Goal: Transaction & Acquisition: Purchase product/service

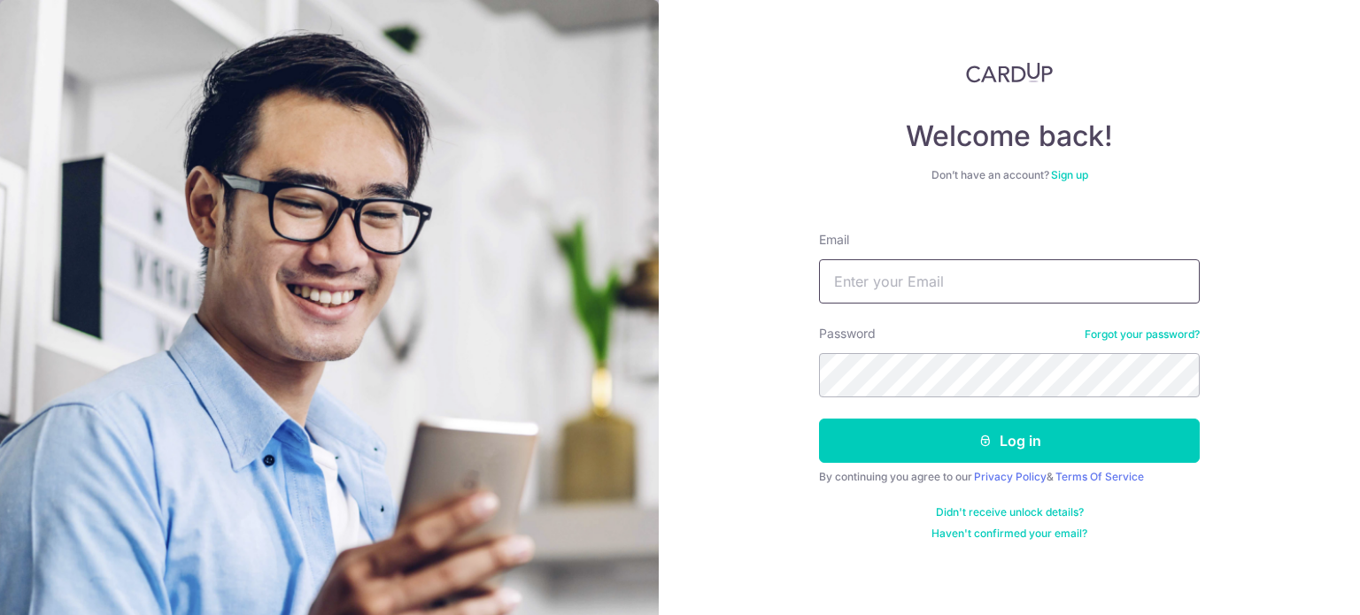
click at [852, 259] on input "Email" at bounding box center [1009, 281] width 381 height 44
type input "[EMAIL_ADDRESS][DOMAIN_NAME]"
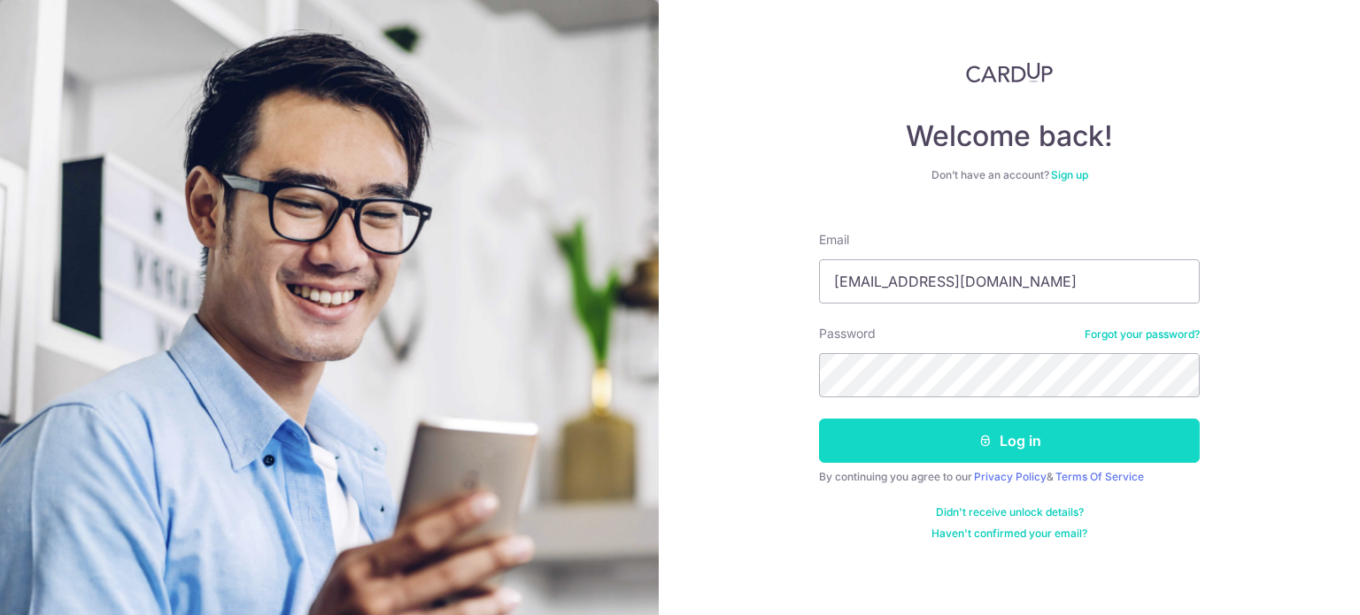
click at [924, 459] on button "Log in" at bounding box center [1009, 441] width 381 height 44
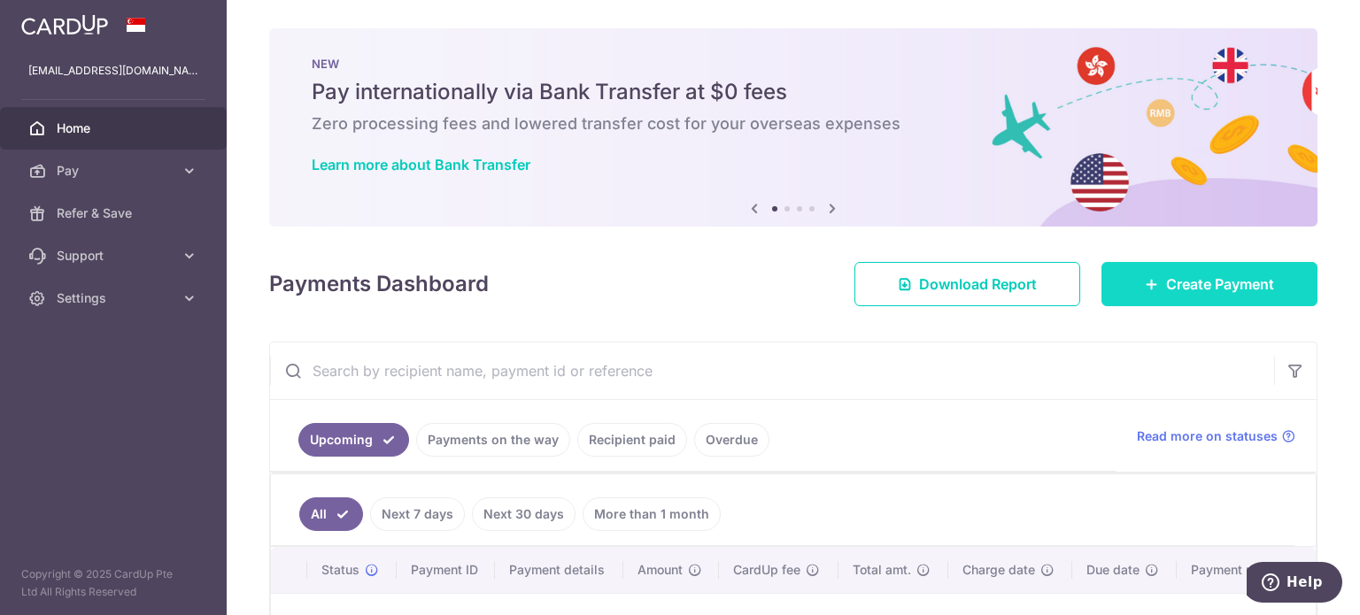
click at [1222, 296] on link "Create Payment" at bounding box center [1209, 284] width 216 height 44
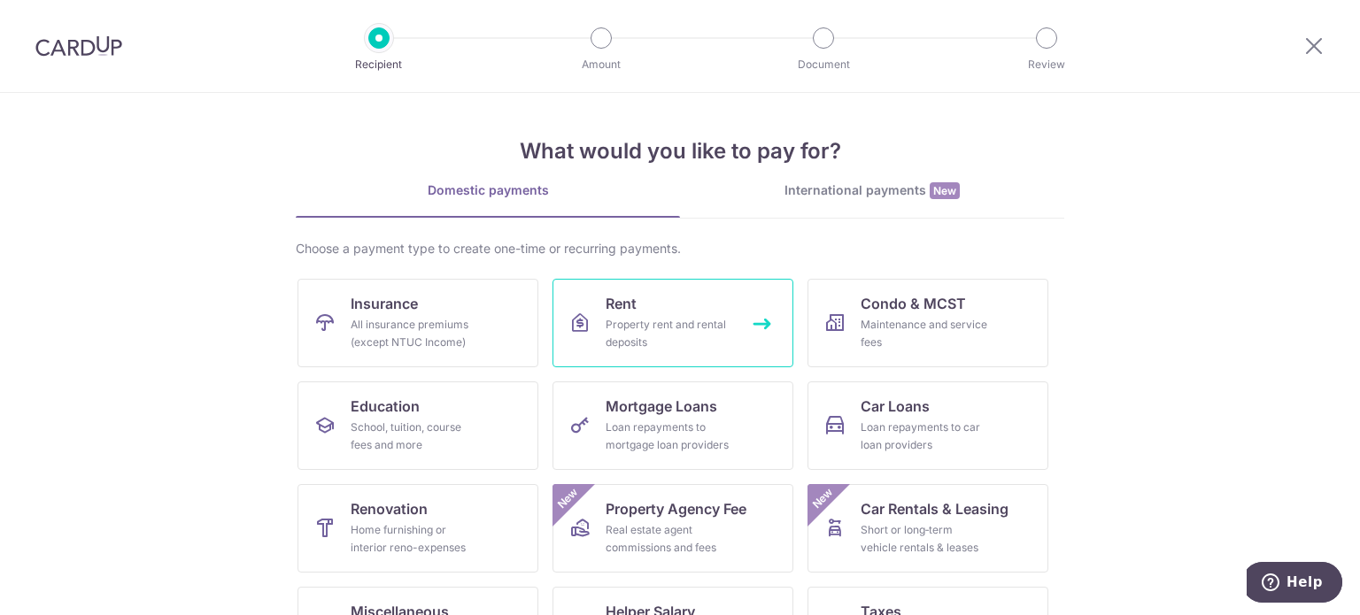
scroll to position [89, 0]
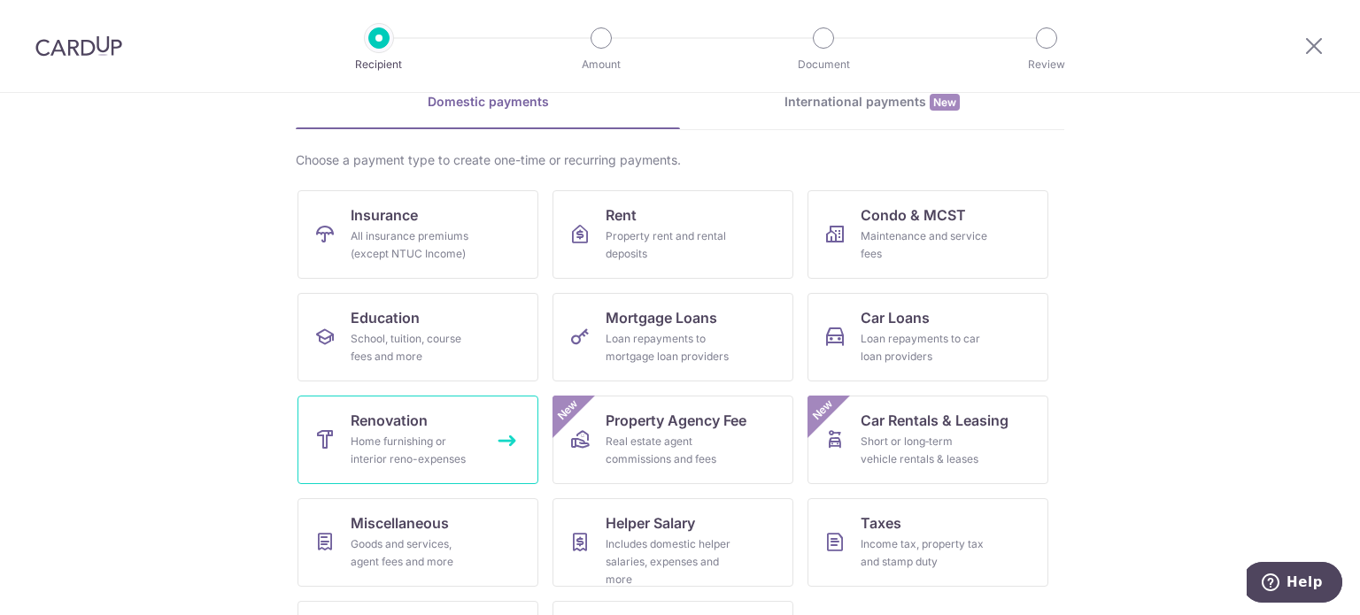
click at [420, 423] on span "Renovation" at bounding box center [389, 420] width 77 height 21
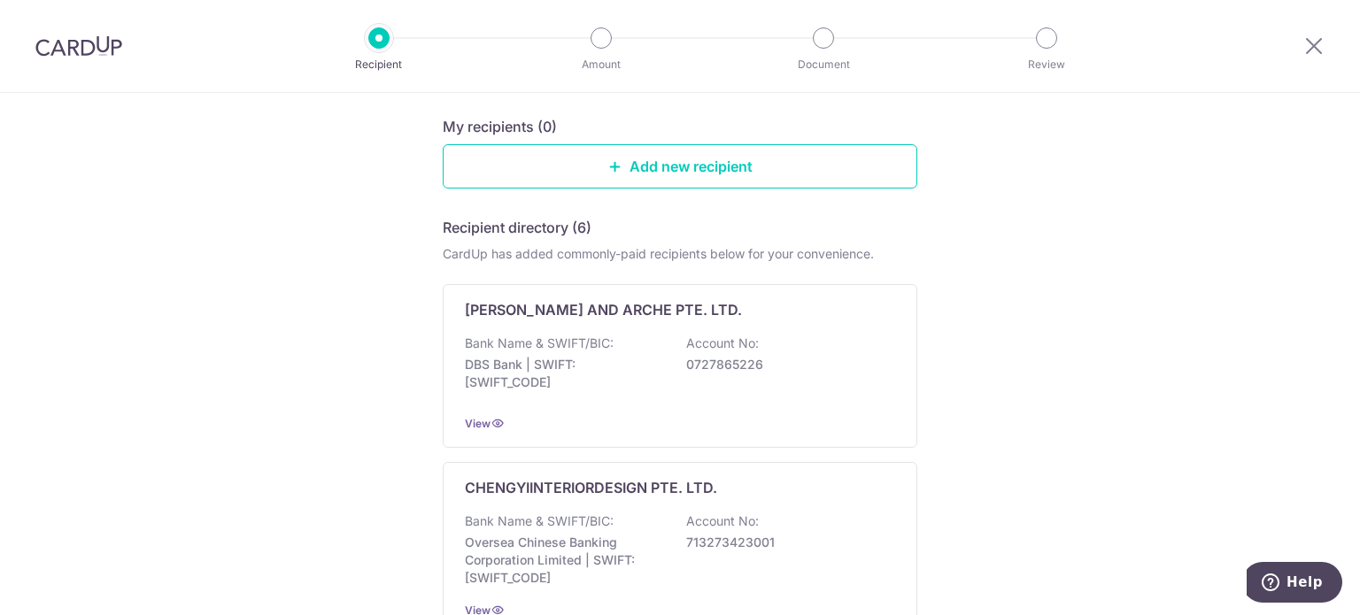
scroll to position [443, 0]
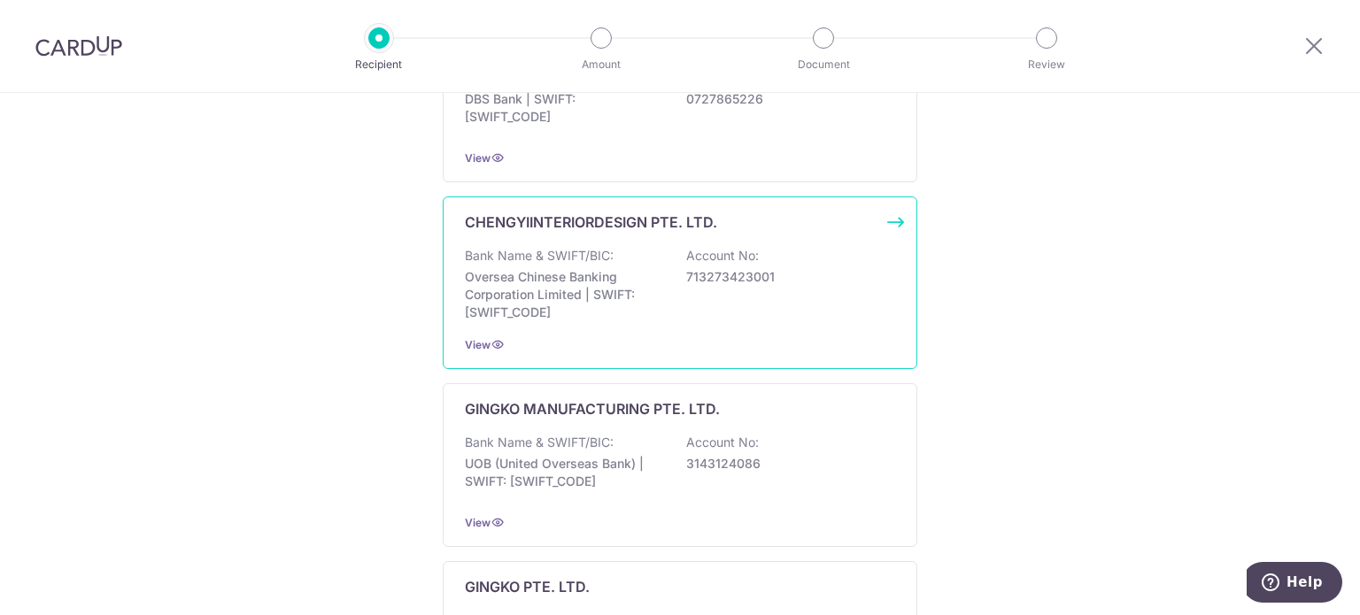
click at [594, 248] on p "Bank Name & SWIFT/BIC:" at bounding box center [539, 256] width 149 height 18
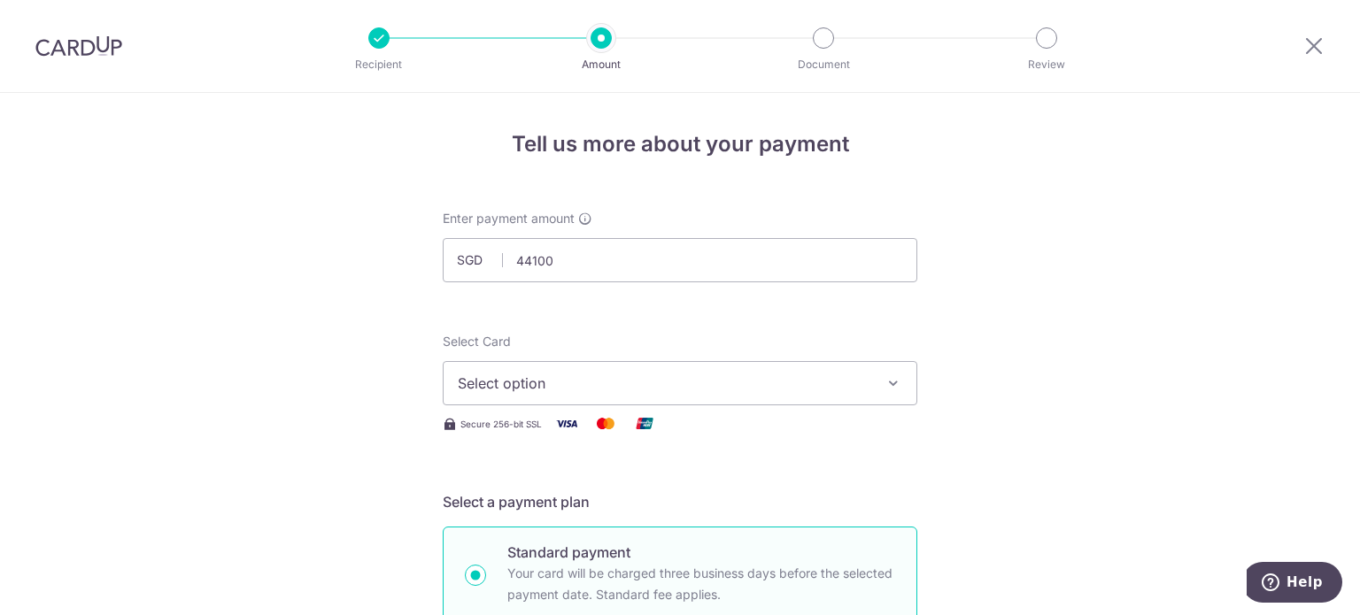
type input "44,100.00"
click at [588, 391] on span "Select option" at bounding box center [664, 383] width 412 height 21
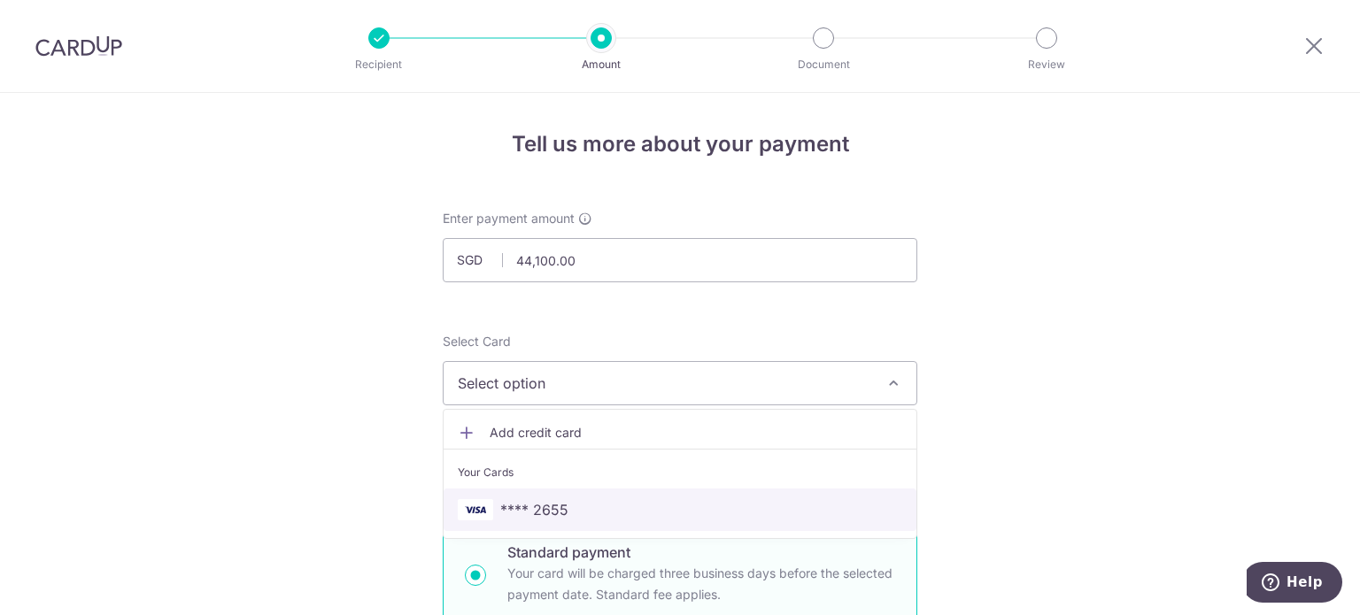
click at [567, 507] on span "**** 2655" at bounding box center [680, 509] width 444 height 21
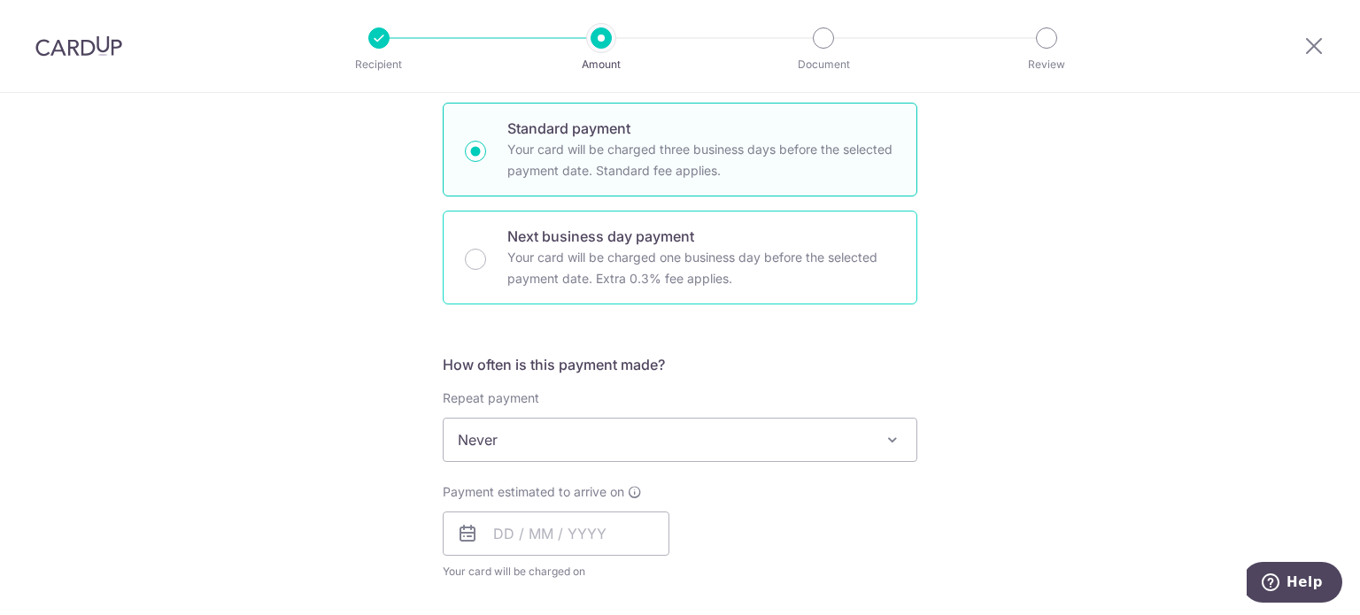
scroll to position [531, 0]
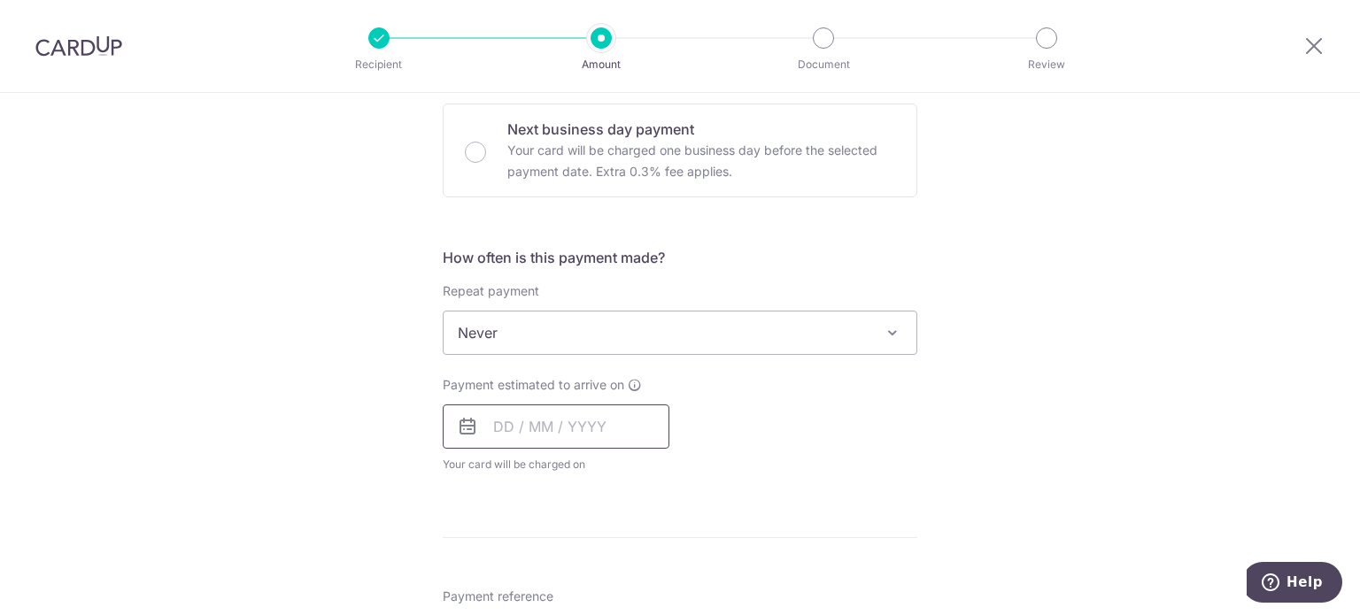
click at [573, 424] on input "text" at bounding box center [556, 427] width 227 height 44
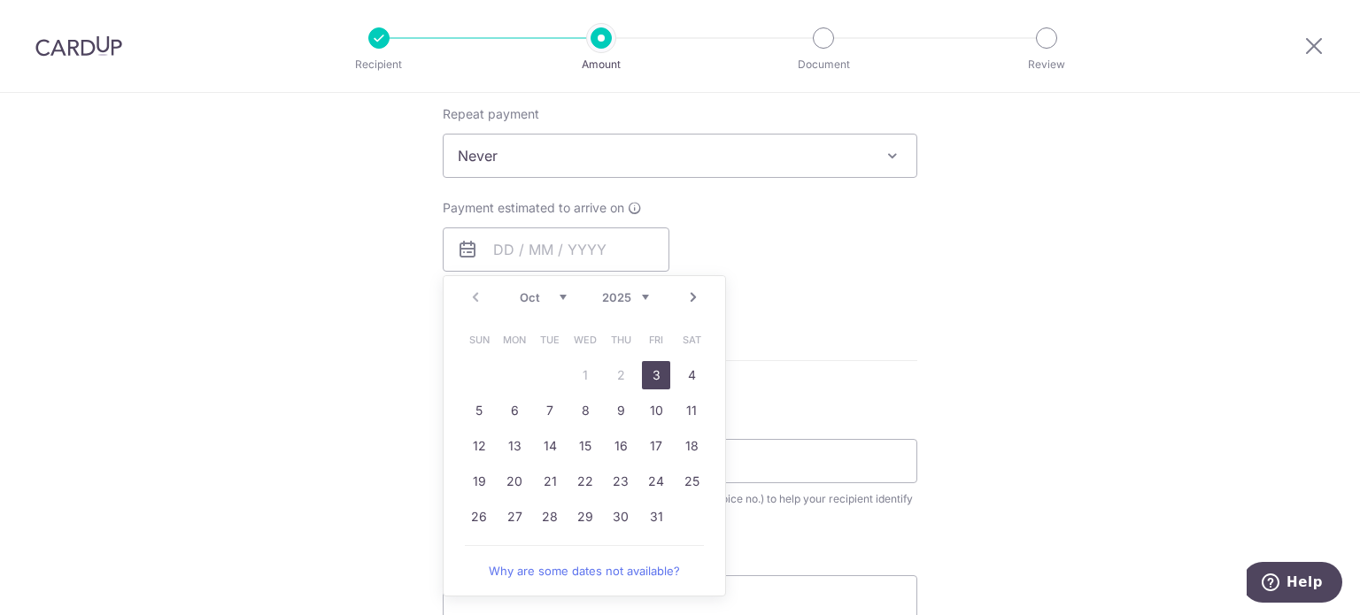
click at [655, 375] on link "3" at bounding box center [656, 375] width 28 height 28
type input "03/10/2025"
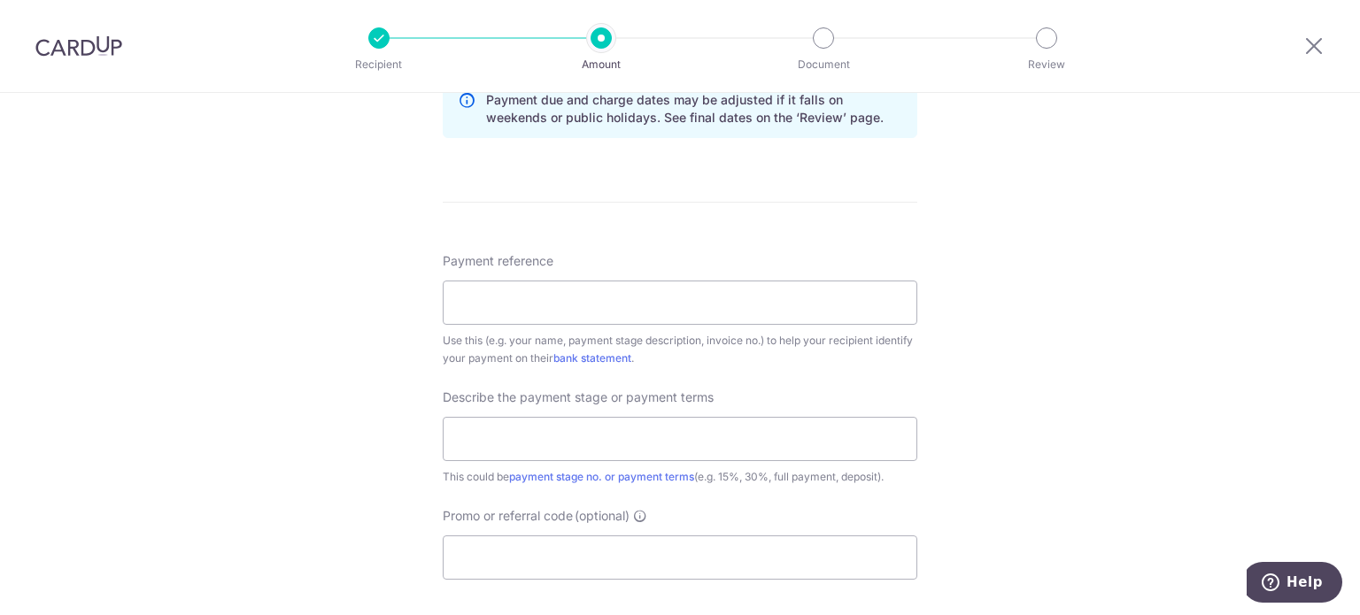
scroll to position [1062, 0]
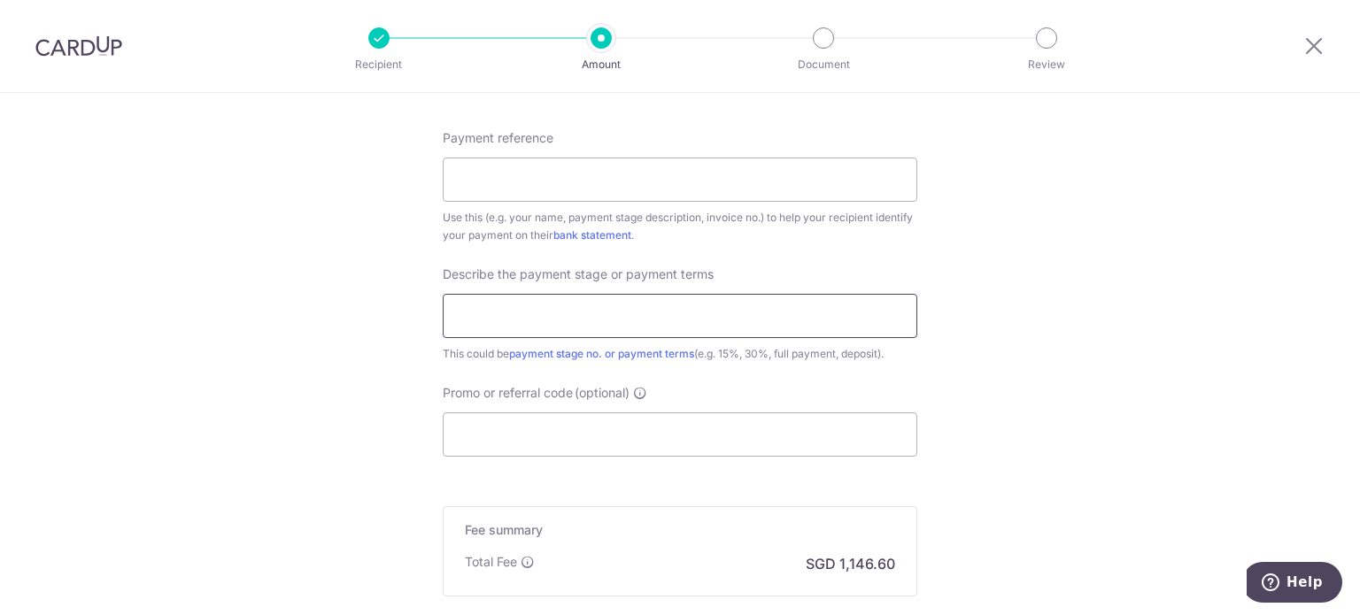
click at [570, 322] on input "text" at bounding box center [680, 316] width 474 height 44
click at [568, 191] on input "Payment reference" at bounding box center [680, 180] width 474 height 44
type input "2"
click at [576, 312] on input "text" at bounding box center [680, 316] width 474 height 44
click at [512, 325] on input "text" at bounding box center [680, 316] width 474 height 44
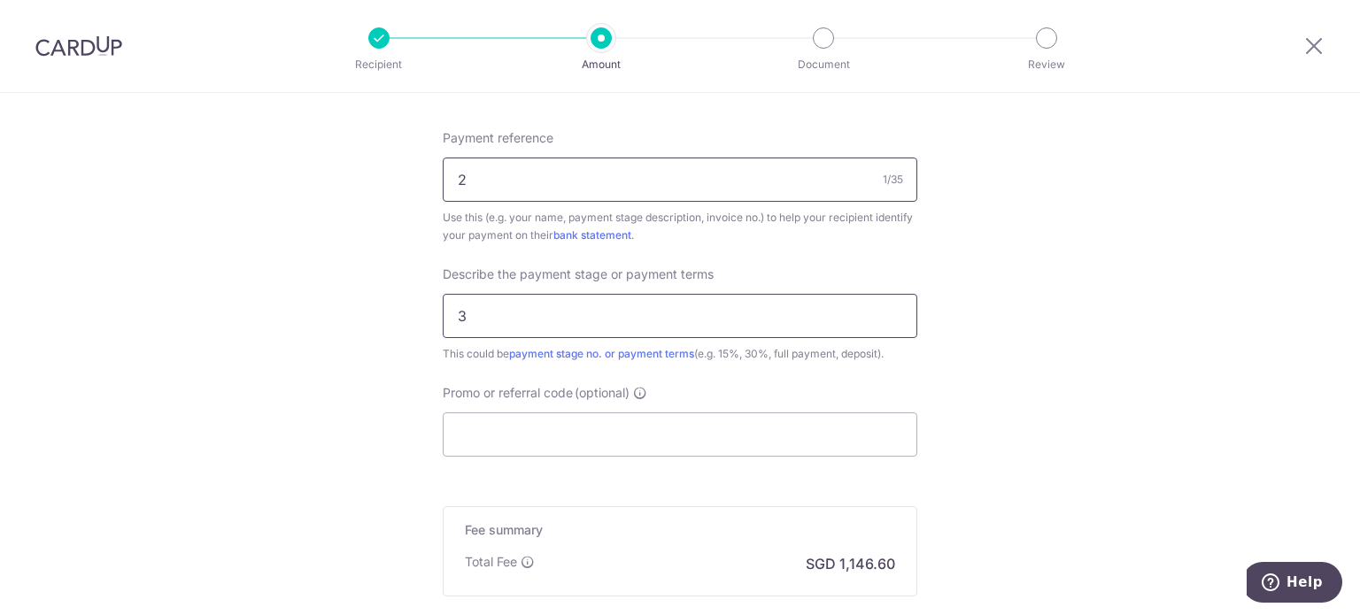
type input "3"
click at [503, 176] on input "2" at bounding box center [680, 180] width 474 height 44
click at [504, 412] on input "Promo or referral code (optional)" at bounding box center [680, 434] width 474 height 44
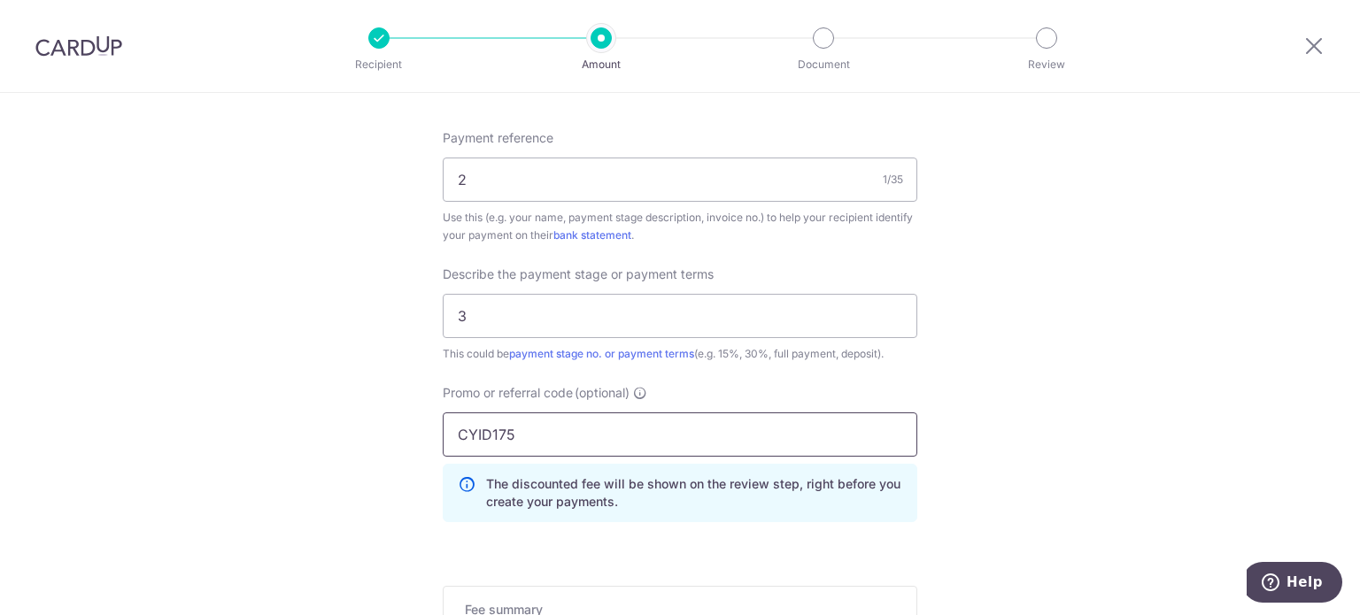
type input "CYID175"
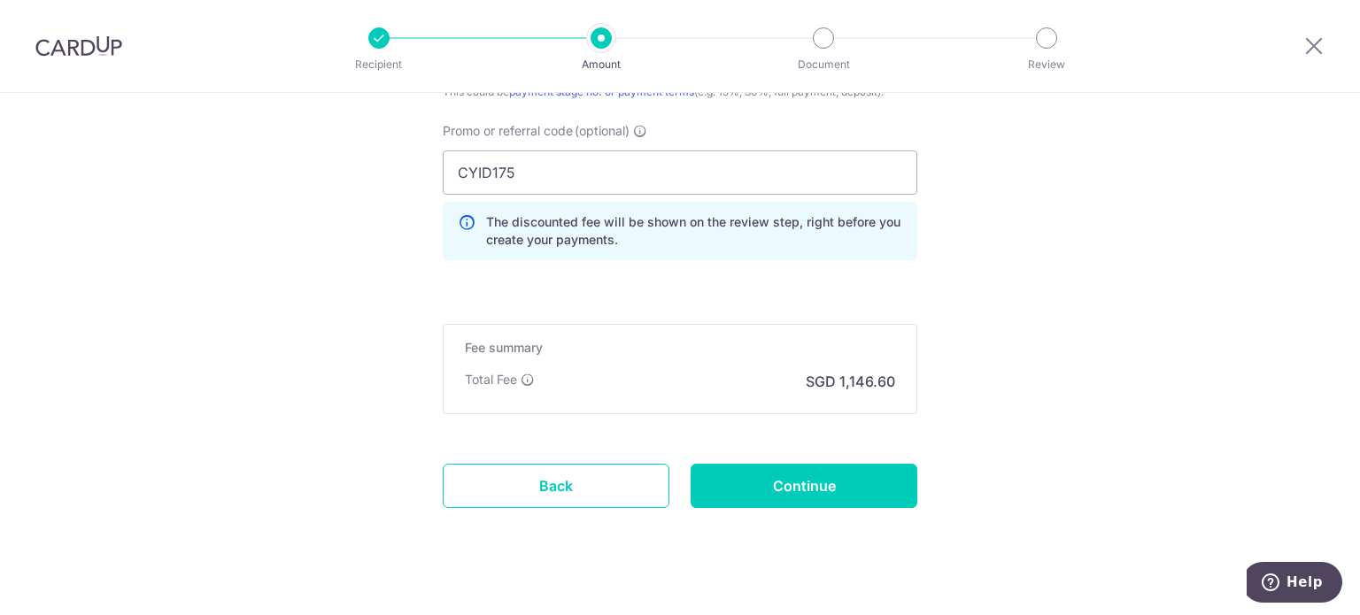
scroll to position [1346, 0]
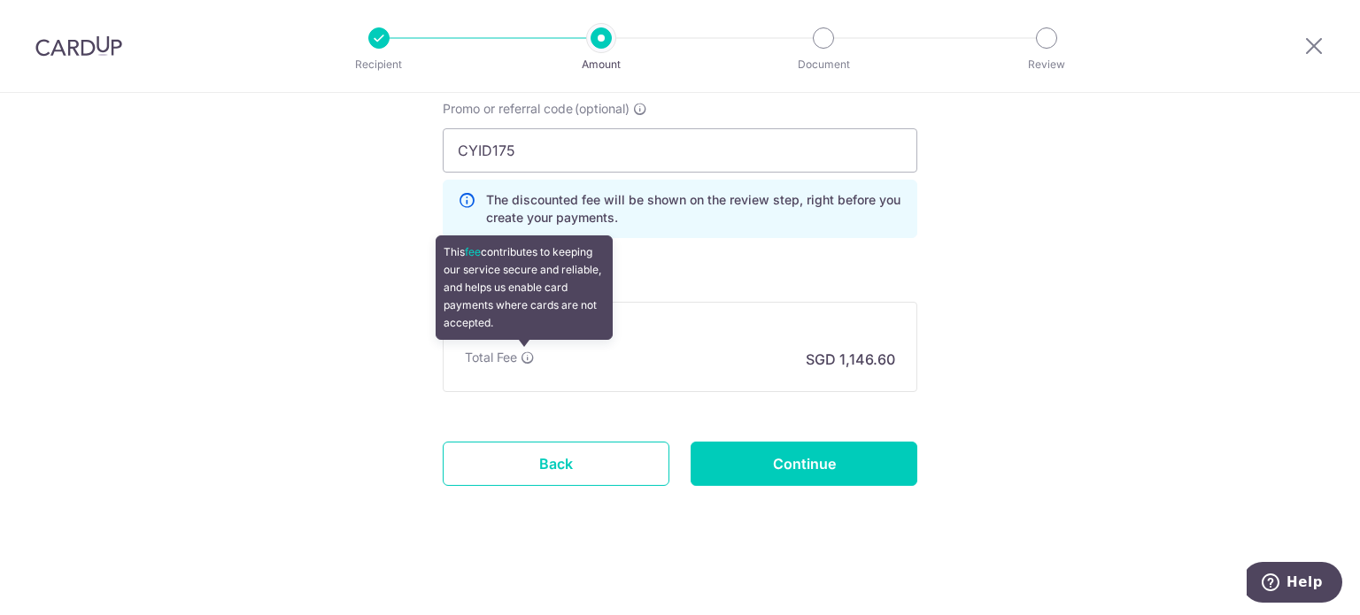
click at [524, 351] on icon at bounding box center [527, 358] width 14 height 14
click at [520, 355] on icon at bounding box center [527, 358] width 14 height 14
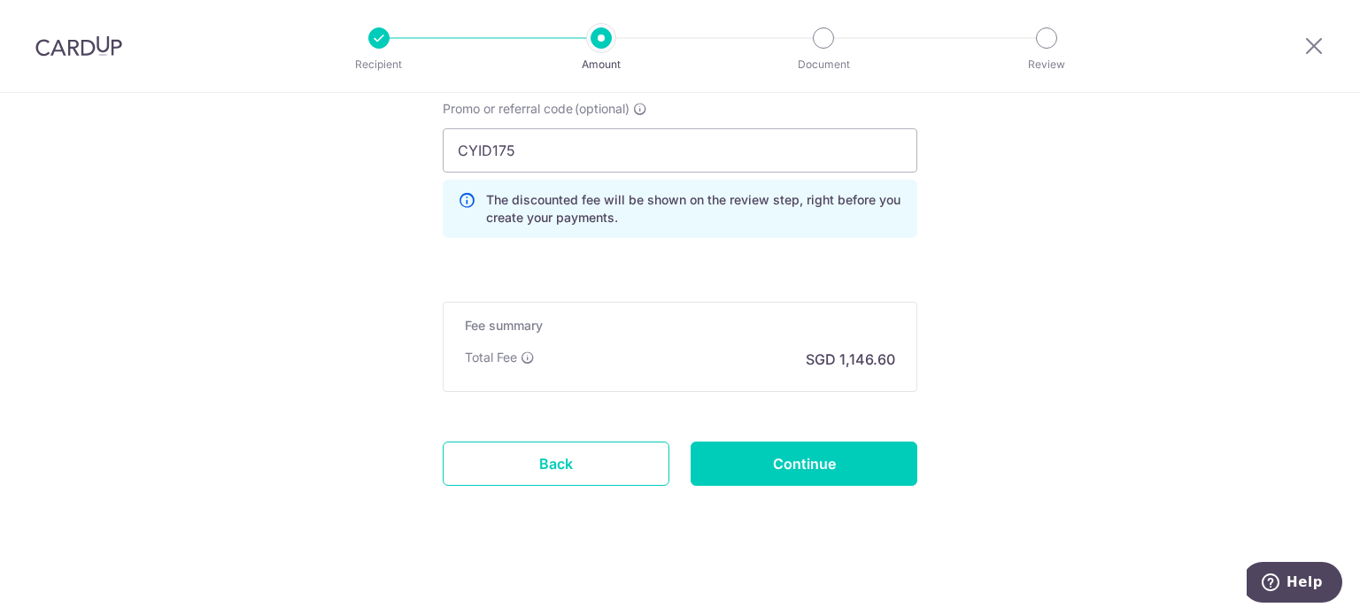
click at [825, 466] on input "Continue" at bounding box center [803, 464] width 227 height 44
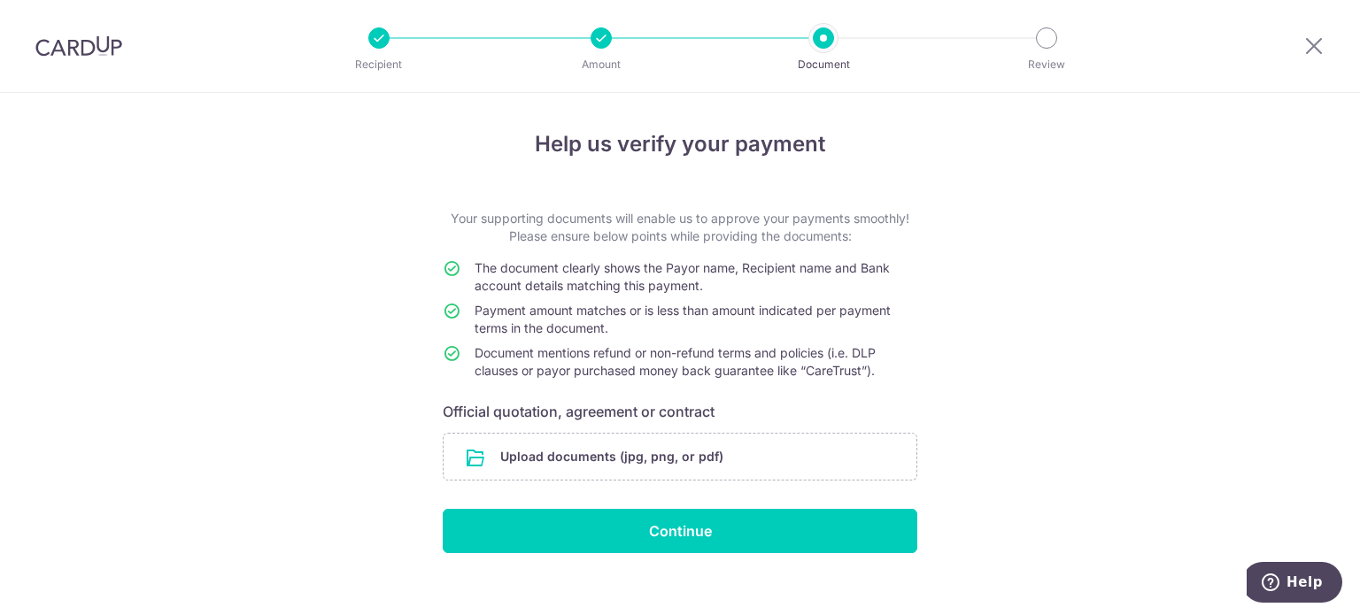
scroll to position [20, 0]
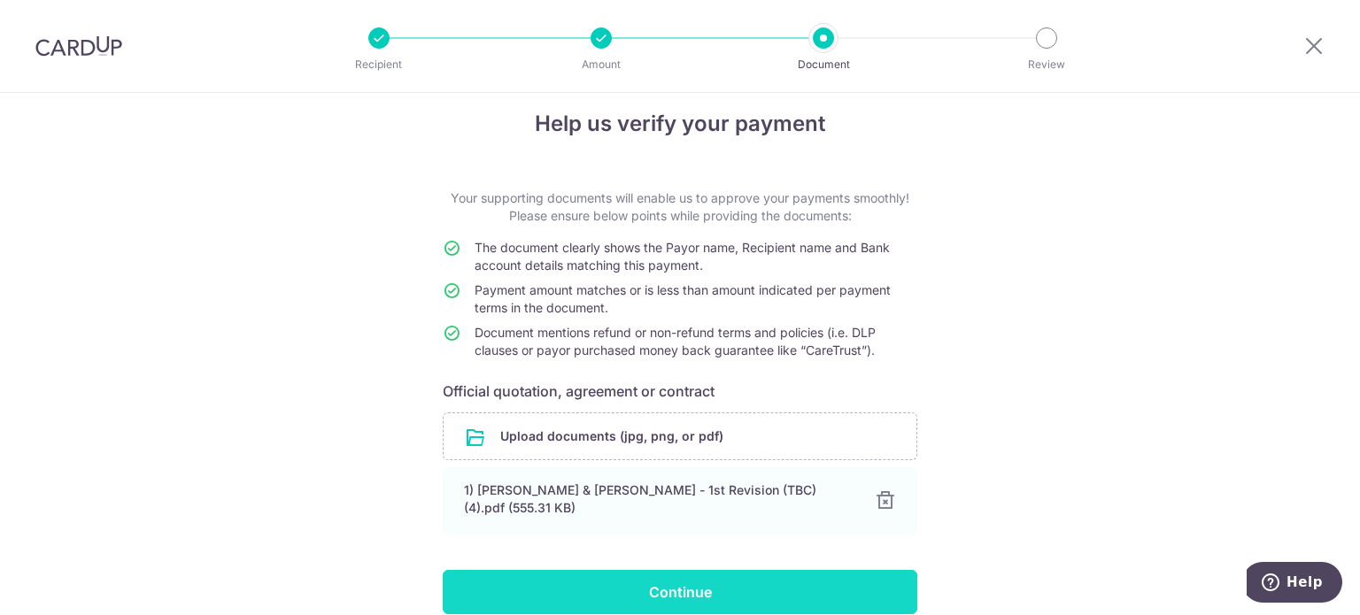
click at [701, 579] on input "Continue" at bounding box center [680, 592] width 474 height 44
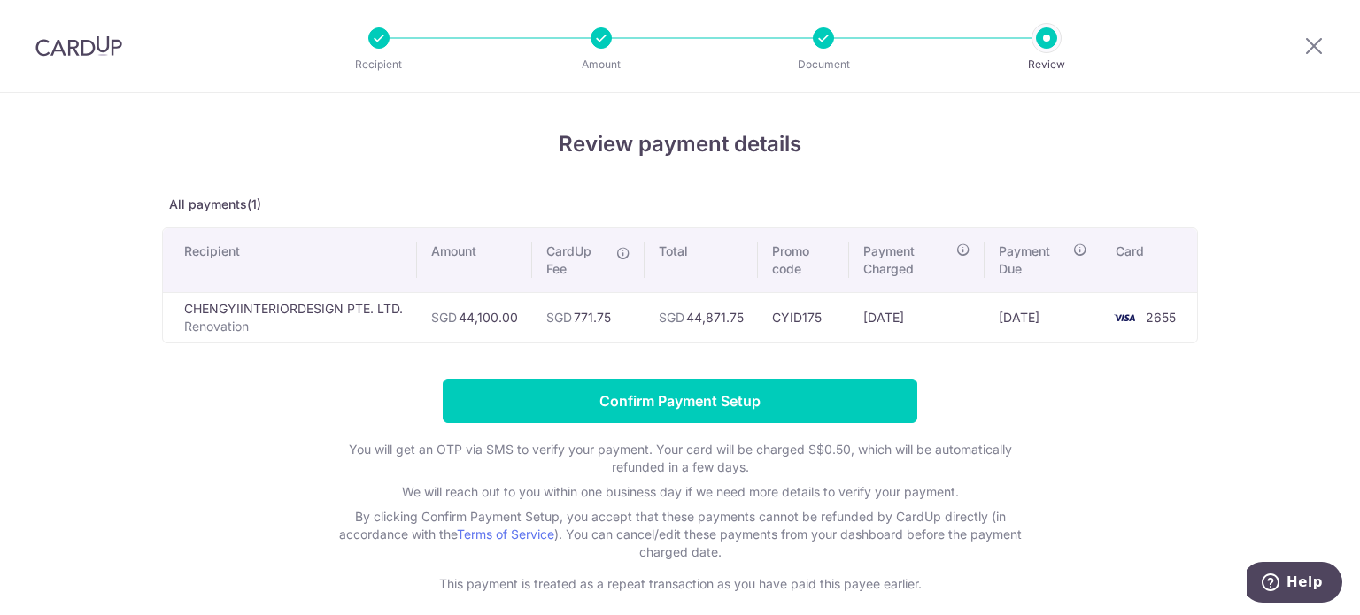
drag, startPoint x: 690, startPoint y: 321, endPoint x: 734, endPoint y: 328, distance: 44.7
click at [734, 328] on td "SGD 44,871.75" at bounding box center [700, 317] width 113 height 50
click at [734, 345] on div "Review payment details All payments(1) Recipient Amount CardUp Fee Total Promo …" at bounding box center [680, 360] width 1036 height 465
click at [736, 319] on td "SGD 44,871.75" at bounding box center [700, 317] width 113 height 50
drag, startPoint x: 751, startPoint y: 320, endPoint x: 653, endPoint y: 312, distance: 97.7
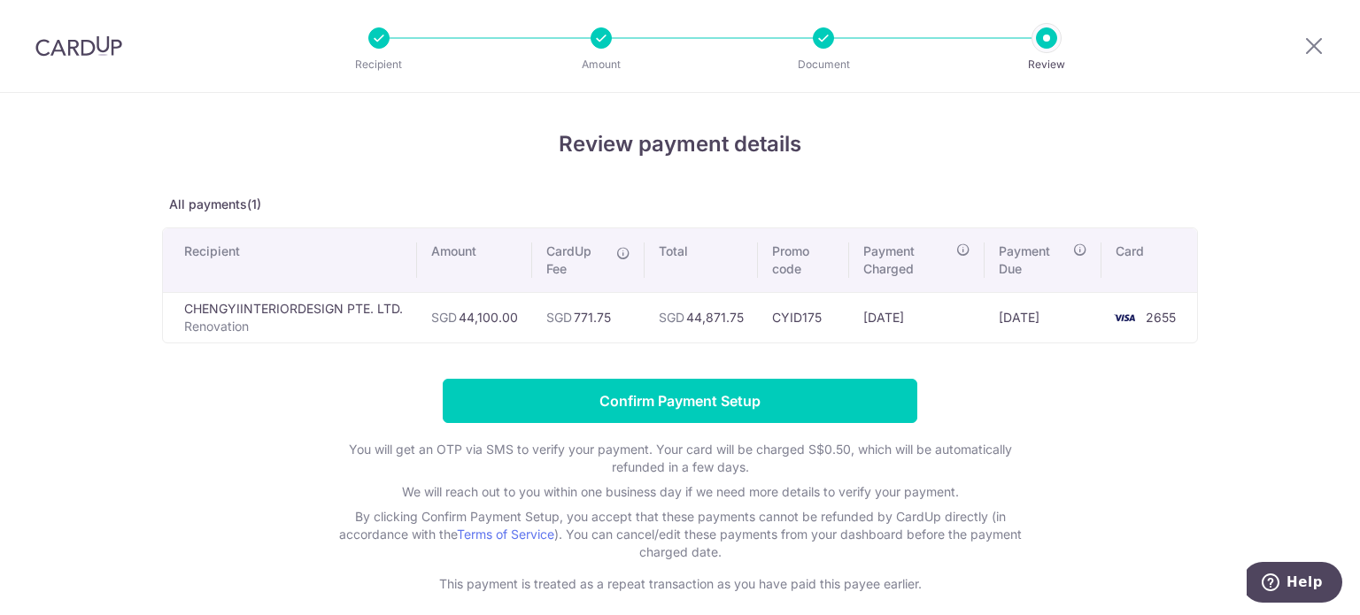
click at [653, 312] on td "SGD 44,871.75" at bounding box center [700, 317] width 113 height 50
click at [503, 341] on td "SGD 44,100.00" at bounding box center [474, 317] width 115 height 50
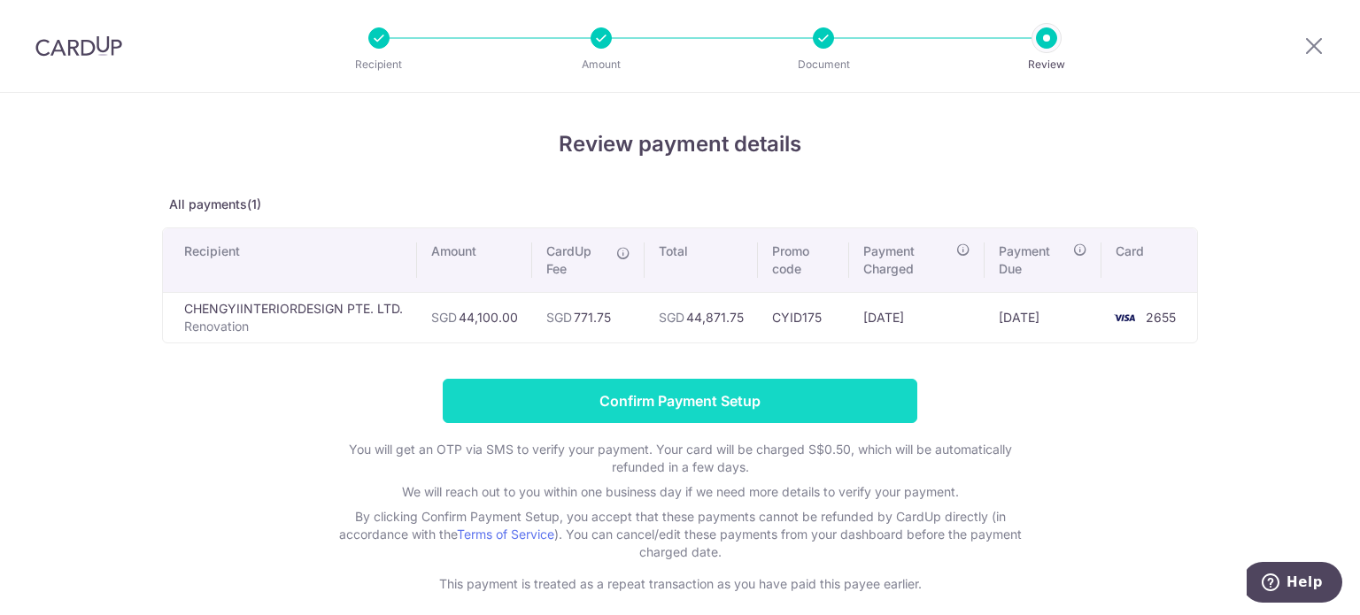
click at [497, 397] on input "Confirm Payment Setup" at bounding box center [680, 401] width 474 height 44
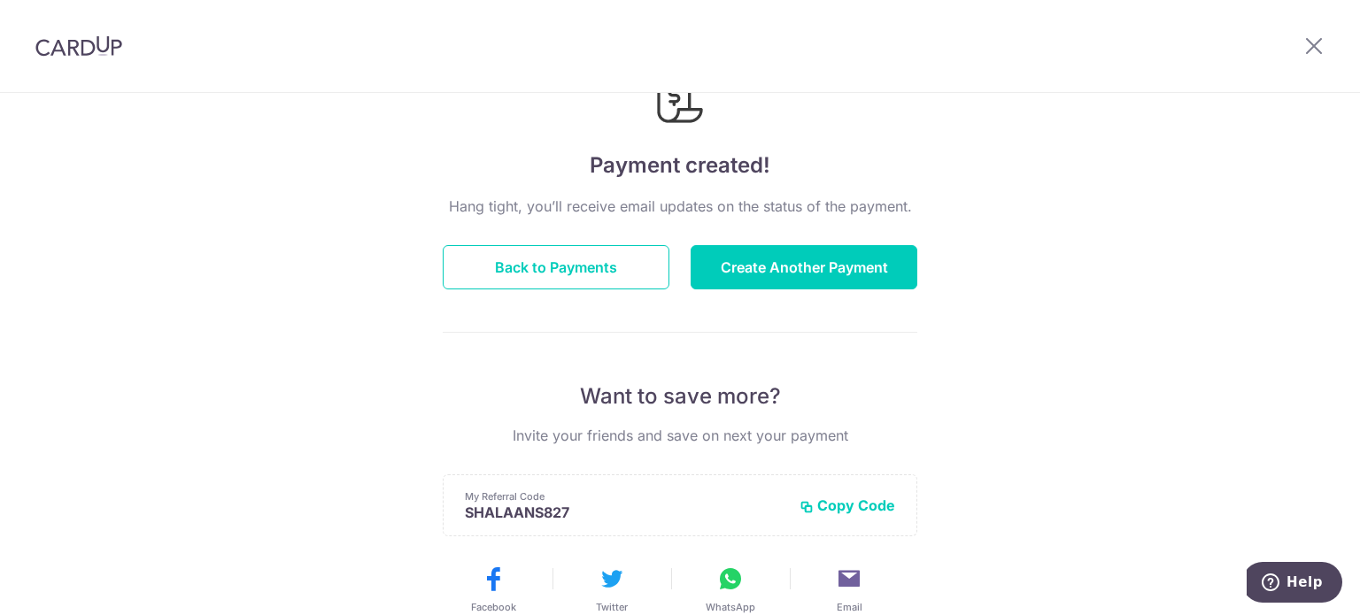
scroll to position [421, 0]
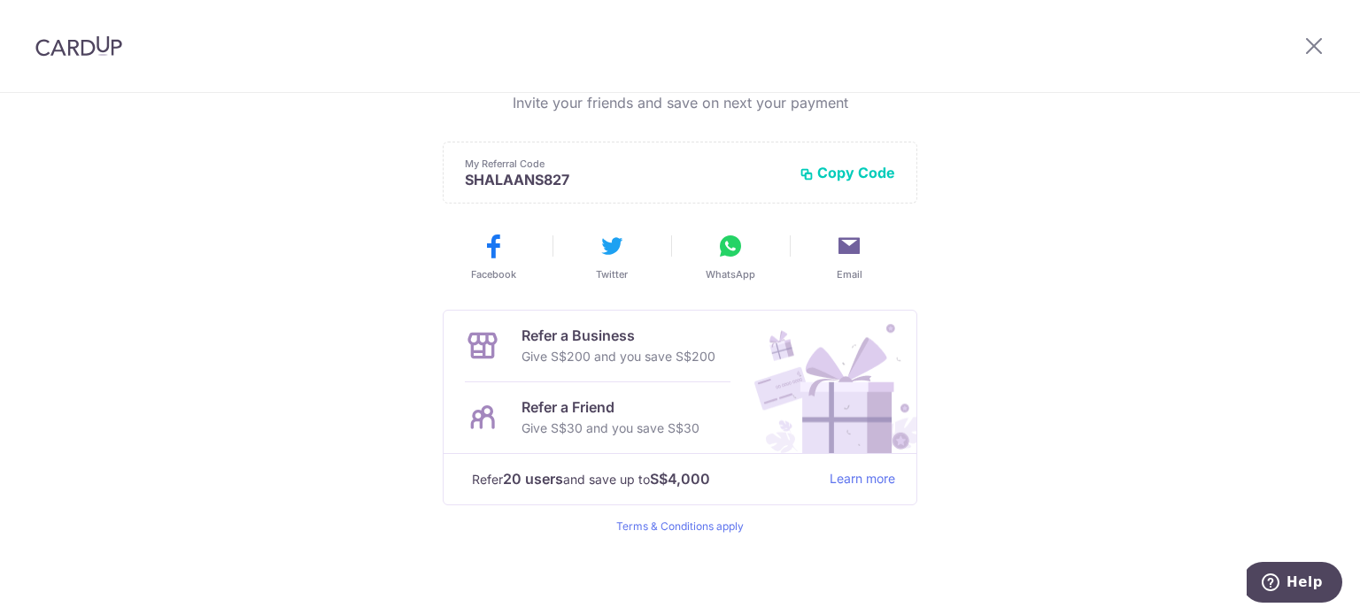
click at [641, 357] on p "Give S$200 and you save S$200" at bounding box center [618, 356] width 194 height 21
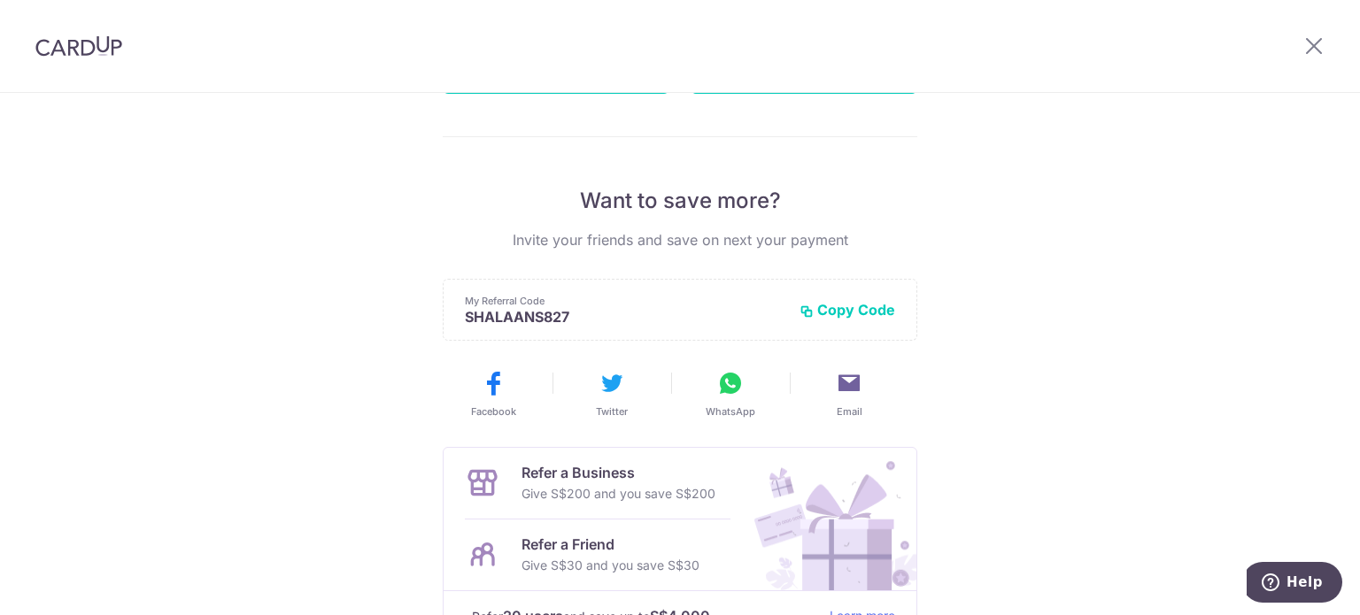
scroll to position [156, 0]
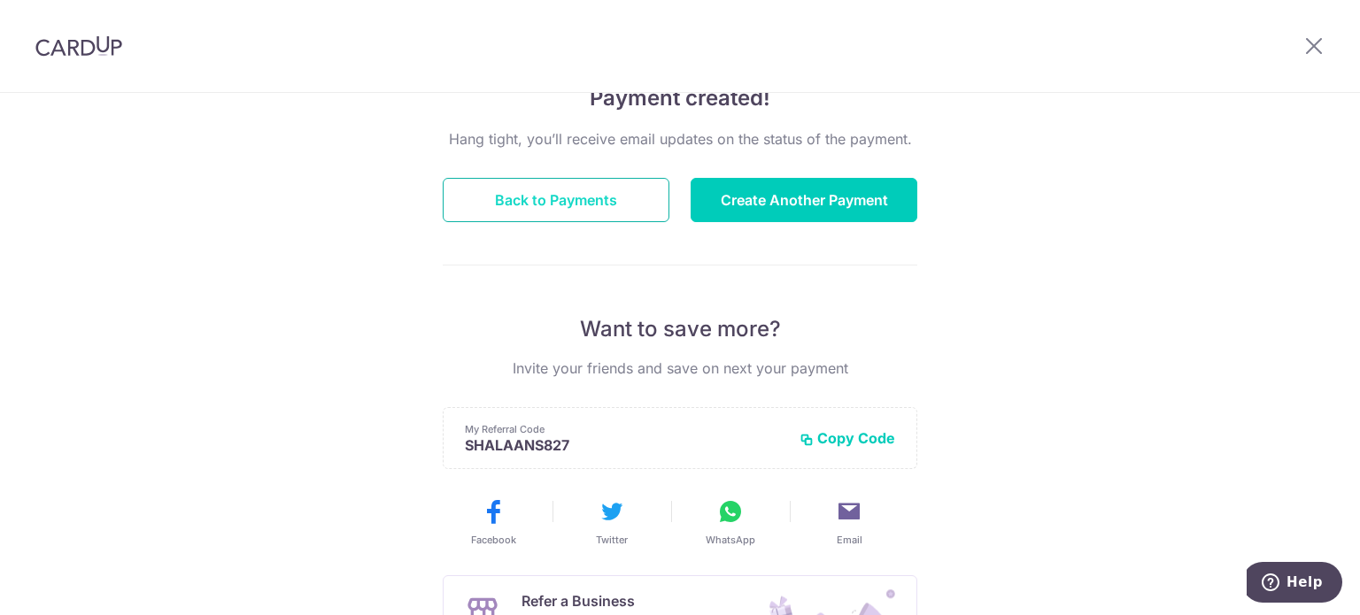
click at [522, 185] on button "Back to Payments" at bounding box center [556, 200] width 227 height 44
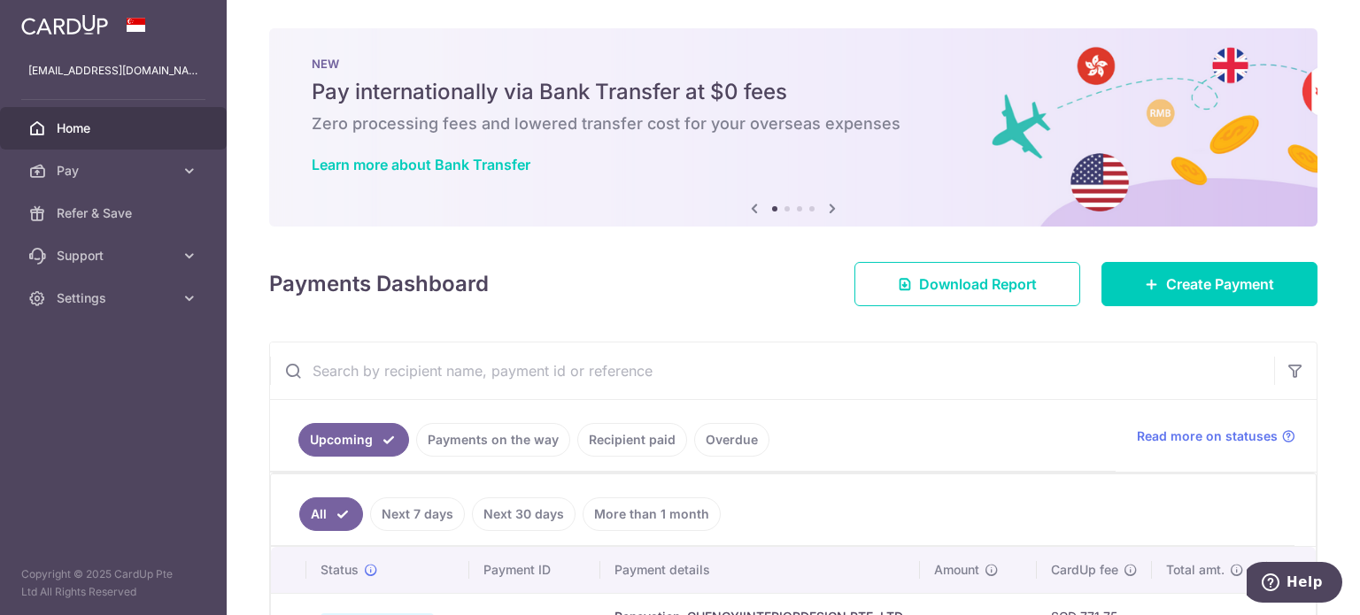
scroll to position [135, 0]
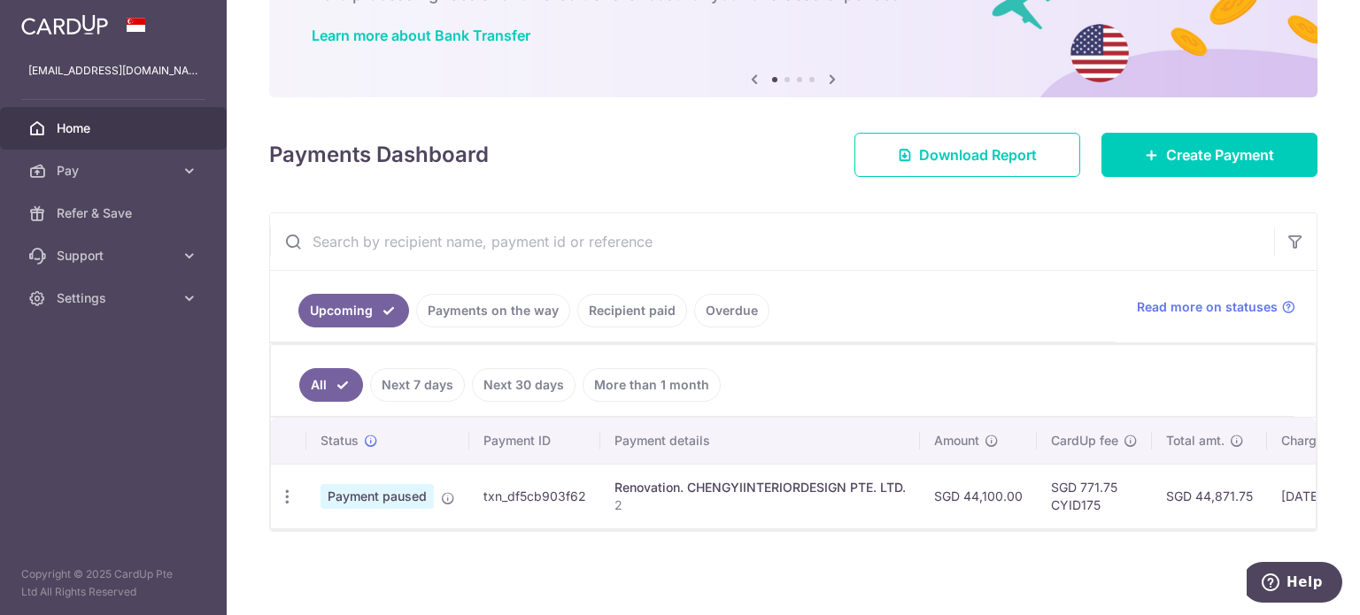
click at [839, 517] on td "Renovation. CHENGYIINTERIORDESIGN PTE. LTD. 2" at bounding box center [760, 496] width 320 height 65
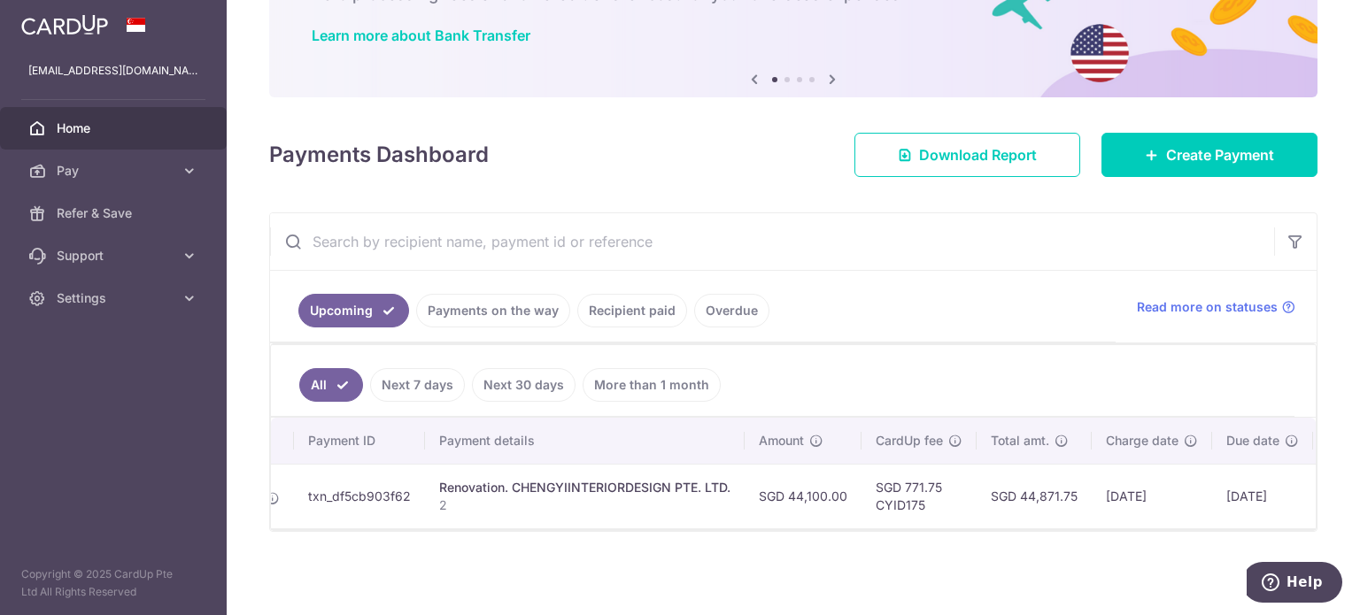
scroll to position [0, 0]
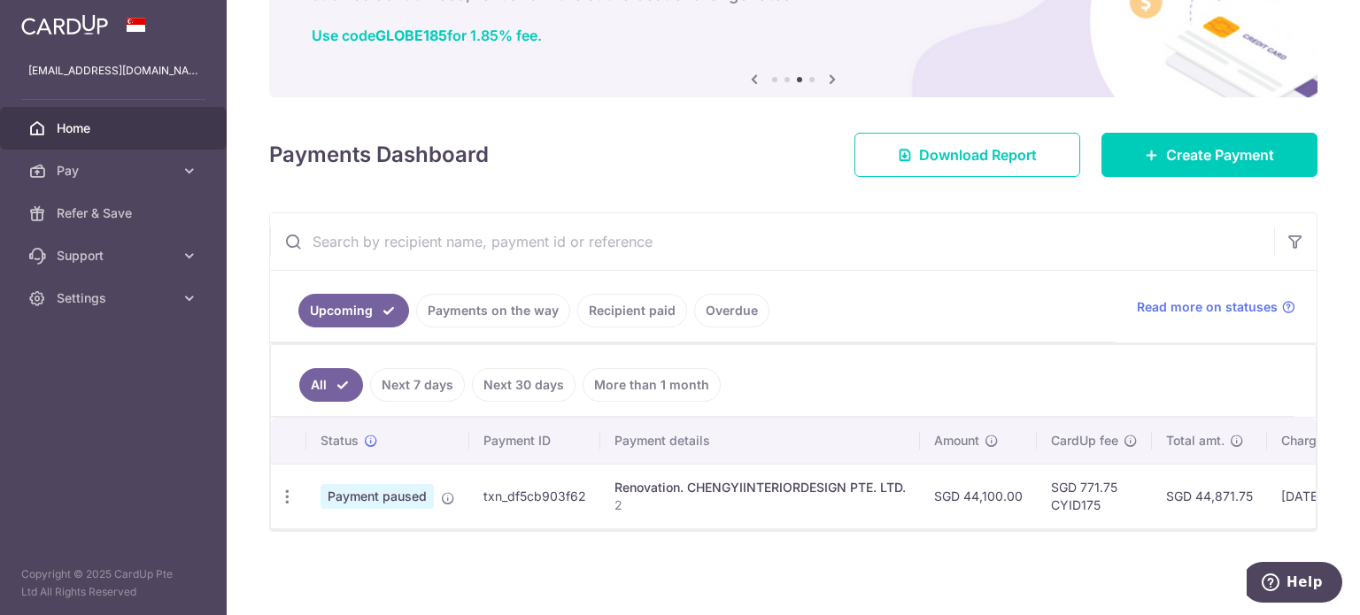
click at [402, 489] on span "Payment paused" at bounding box center [376, 496] width 113 height 25
click at [351, 496] on span "Payment paused" at bounding box center [376, 496] width 113 height 25
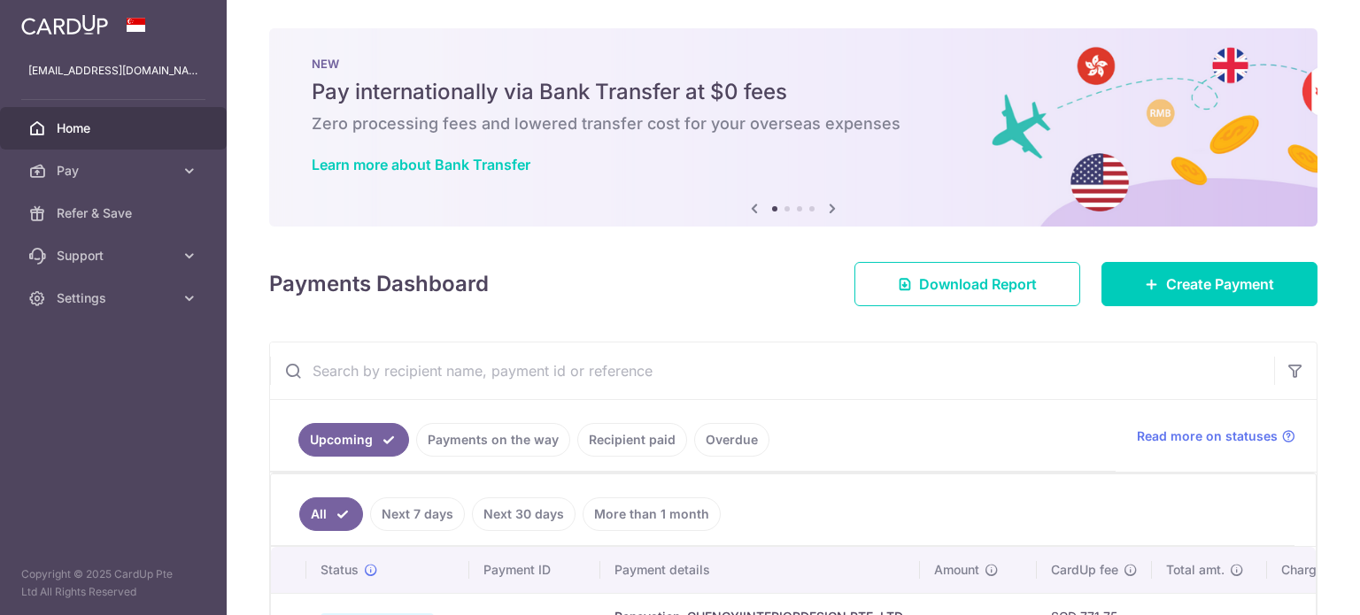
scroll to position [113, 0]
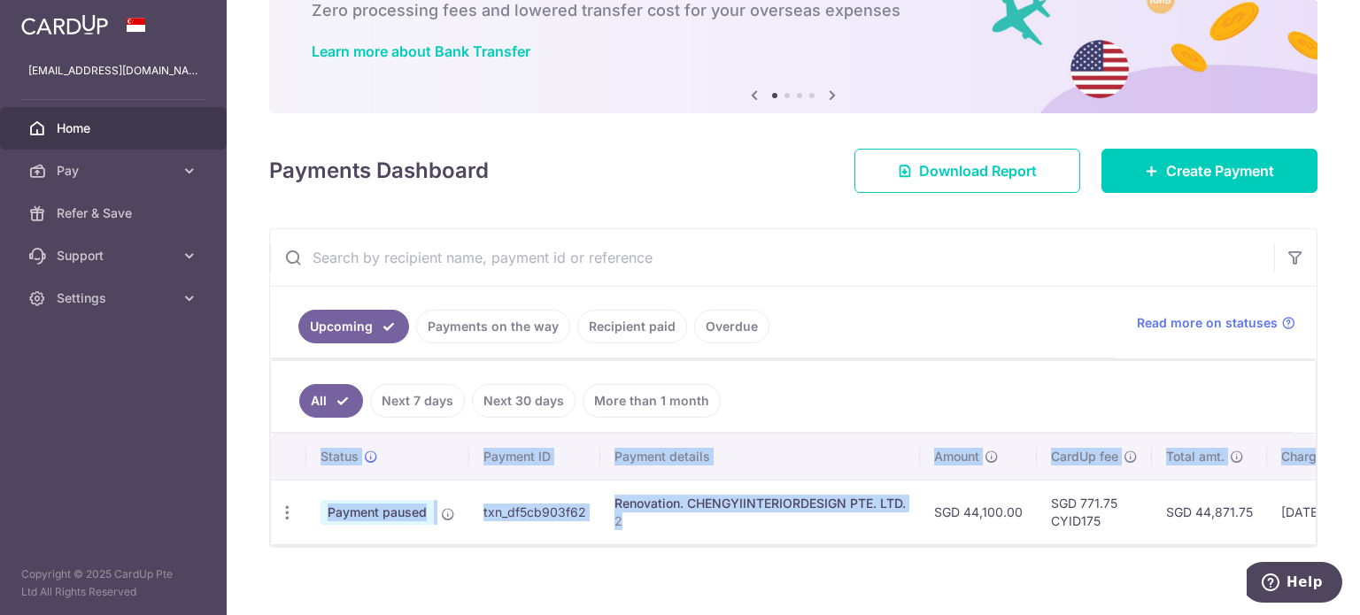
drag, startPoint x: 836, startPoint y: 538, endPoint x: 922, endPoint y: 548, distance: 86.4
click at [921, 544] on div "Status Payment ID Payment details Amount CardUp fee Total amt. Charge date Due …" at bounding box center [793, 489] width 1045 height 111
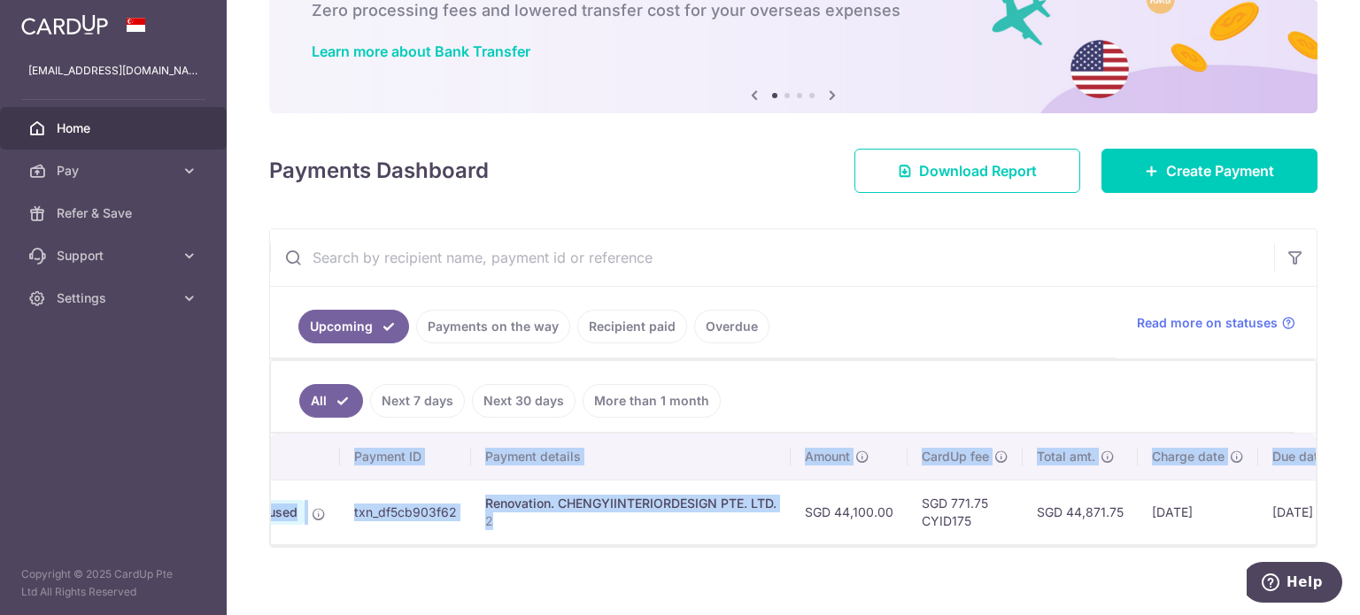
scroll to position [0, 306]
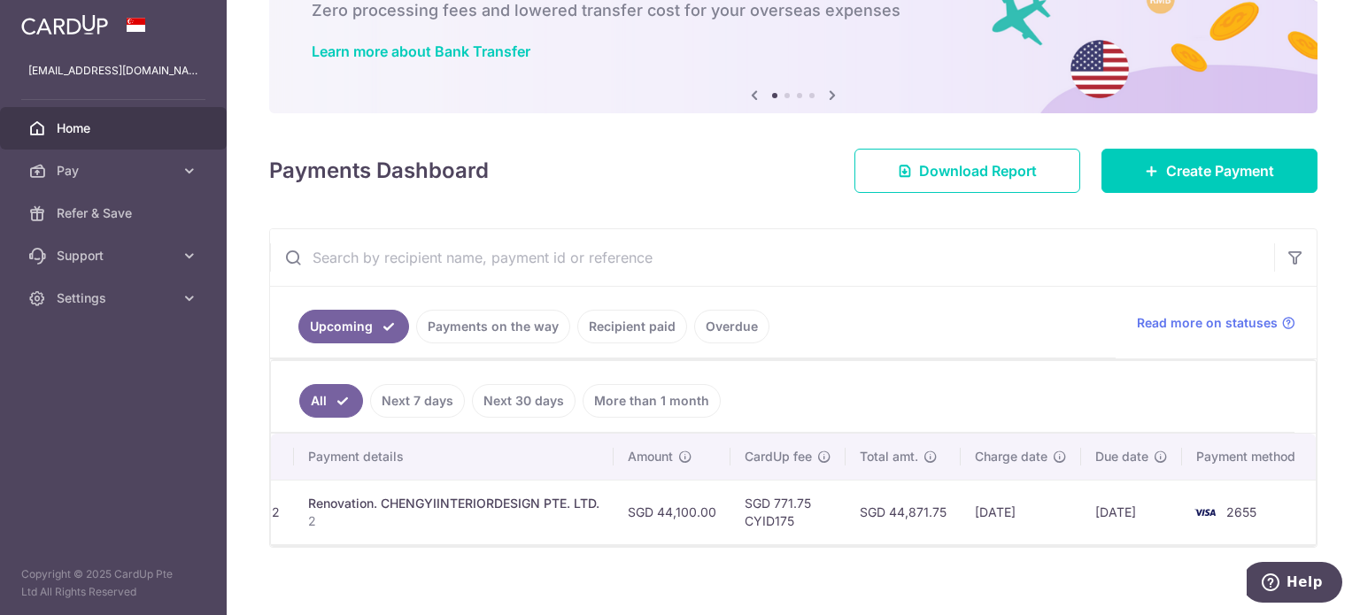
click at [1103, 383] on ul "All Next 7 days Next 30 days More than 1 month" at bounding box center [782, 397] width 1023 height 72
click at [1229, 315] on span "Read more on statuses" at bounding box center [1207, 323] width 141 height 18
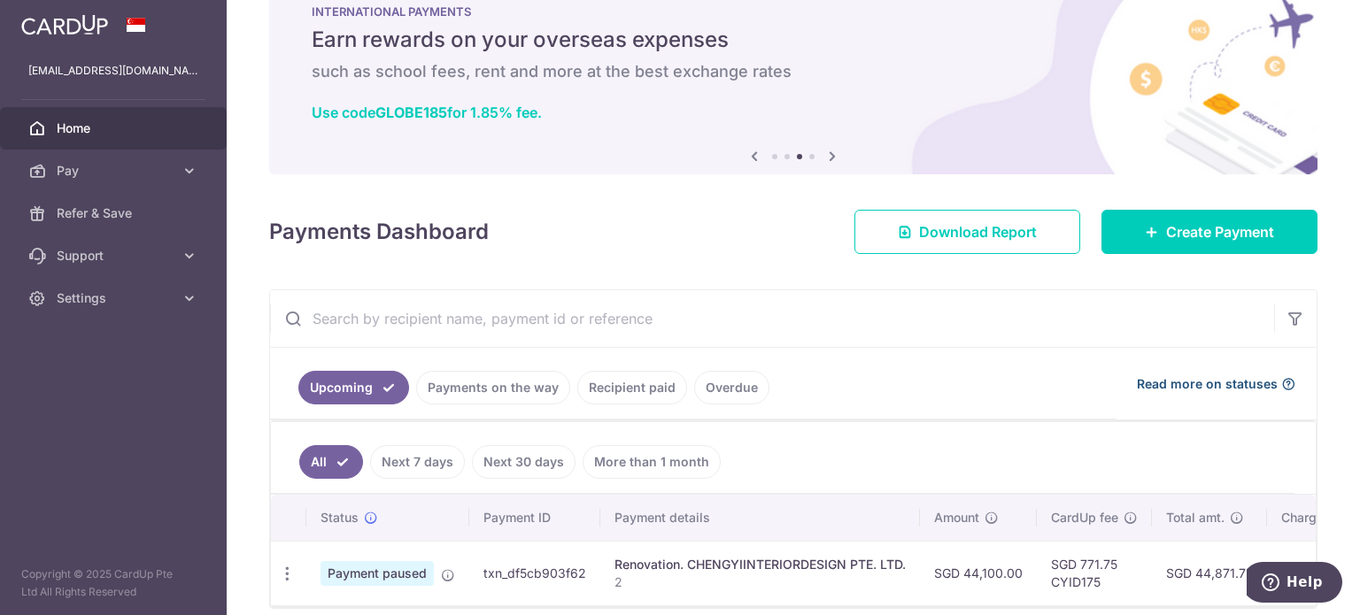
scroll to position [0, 0]
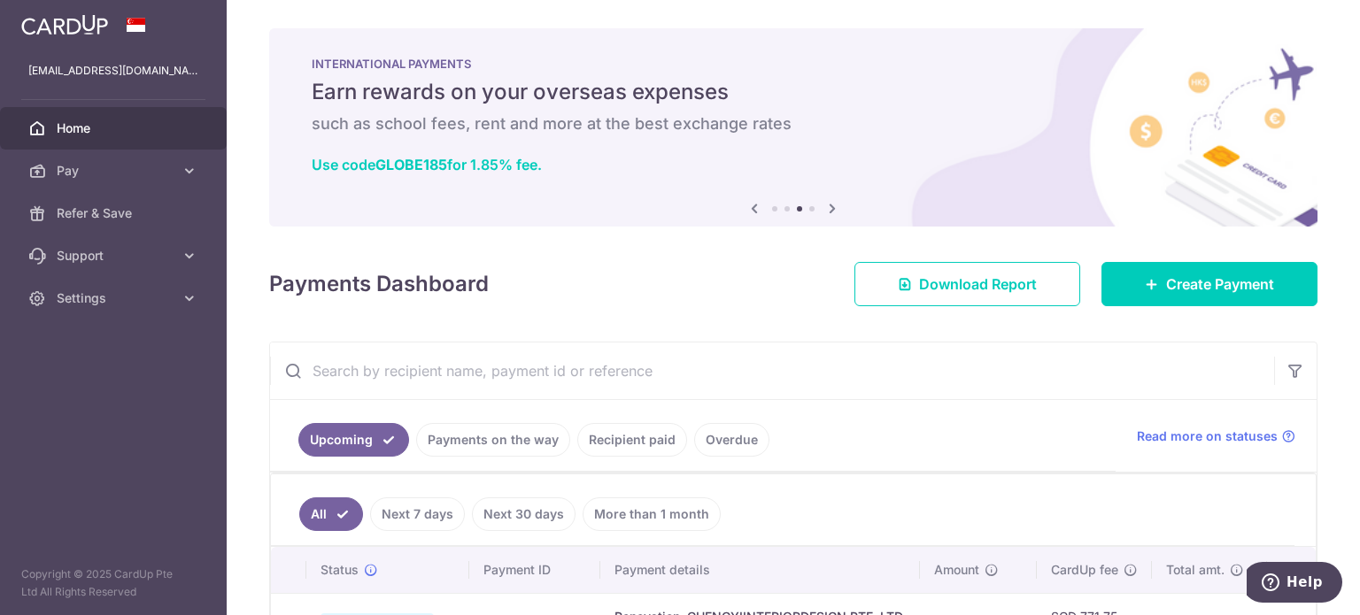
click at [71, 131] on span "Home" at bounding box center [115, 128] width 117 height 18
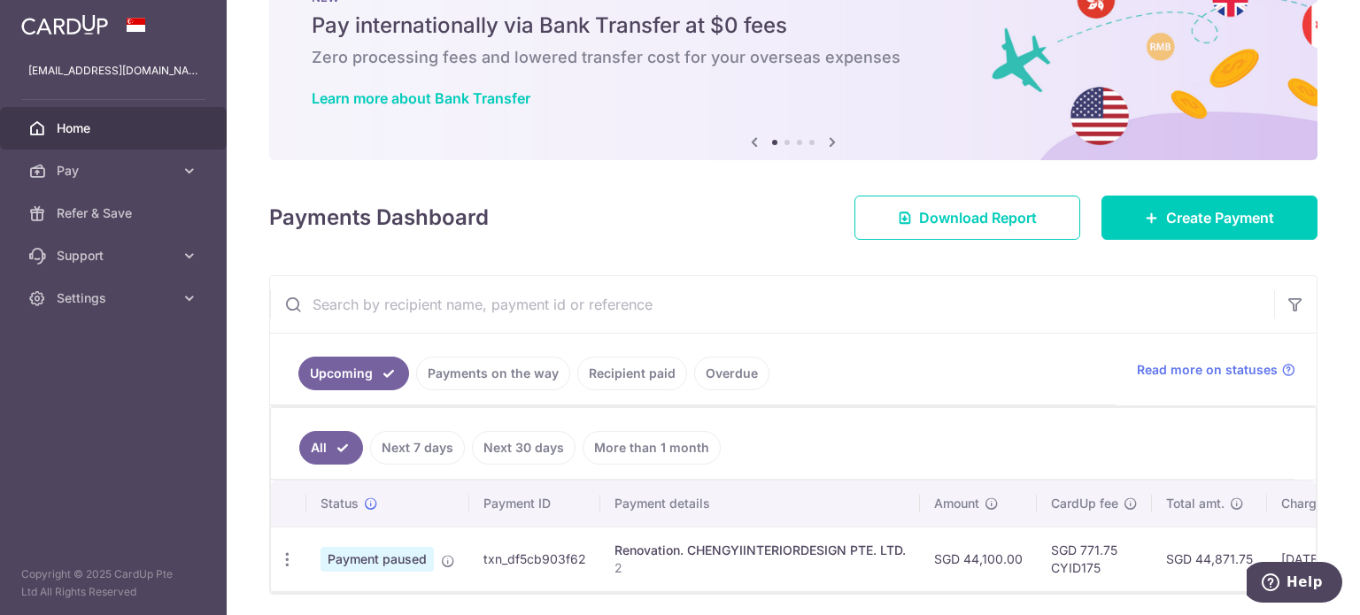
scroll to position [135, 0]
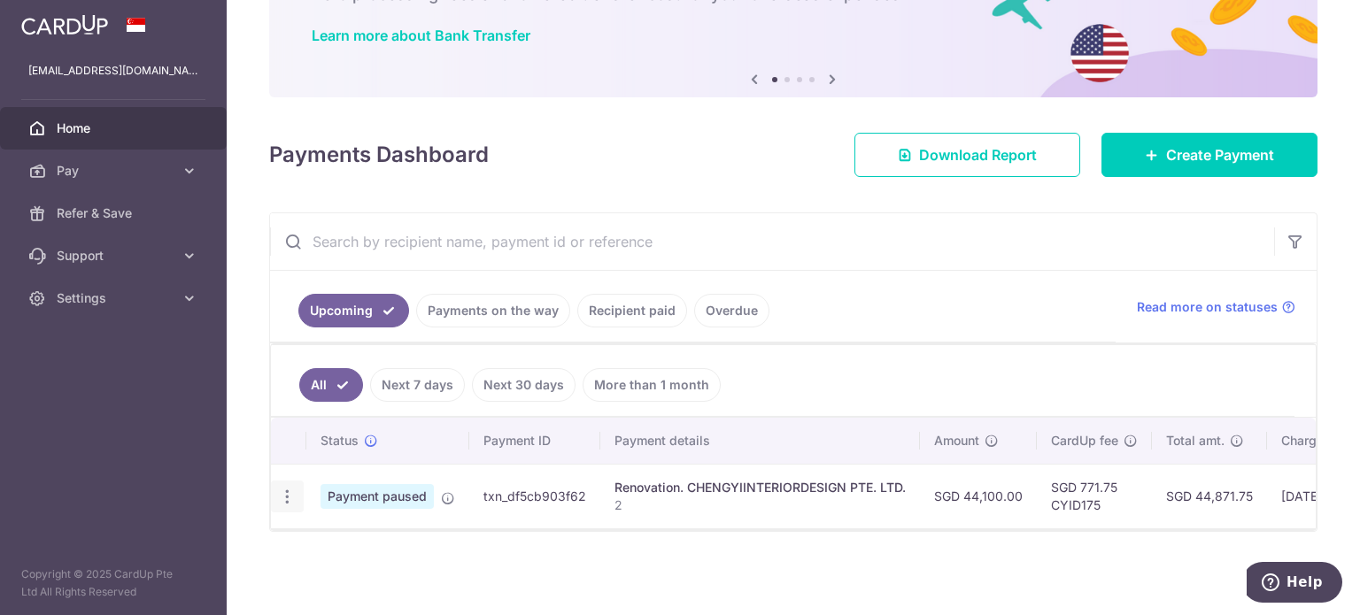
click at [286, 488] on icon "button" at bounding box center [287, 497] width 19 height 19
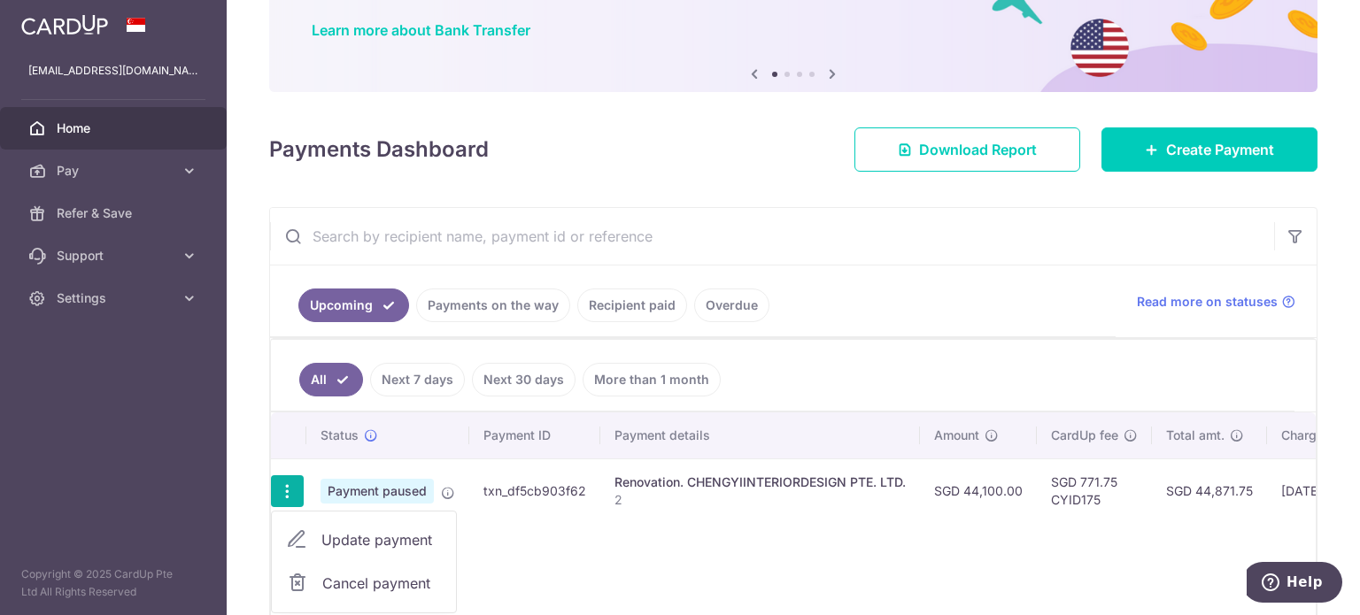
scroll to position [223, 0]
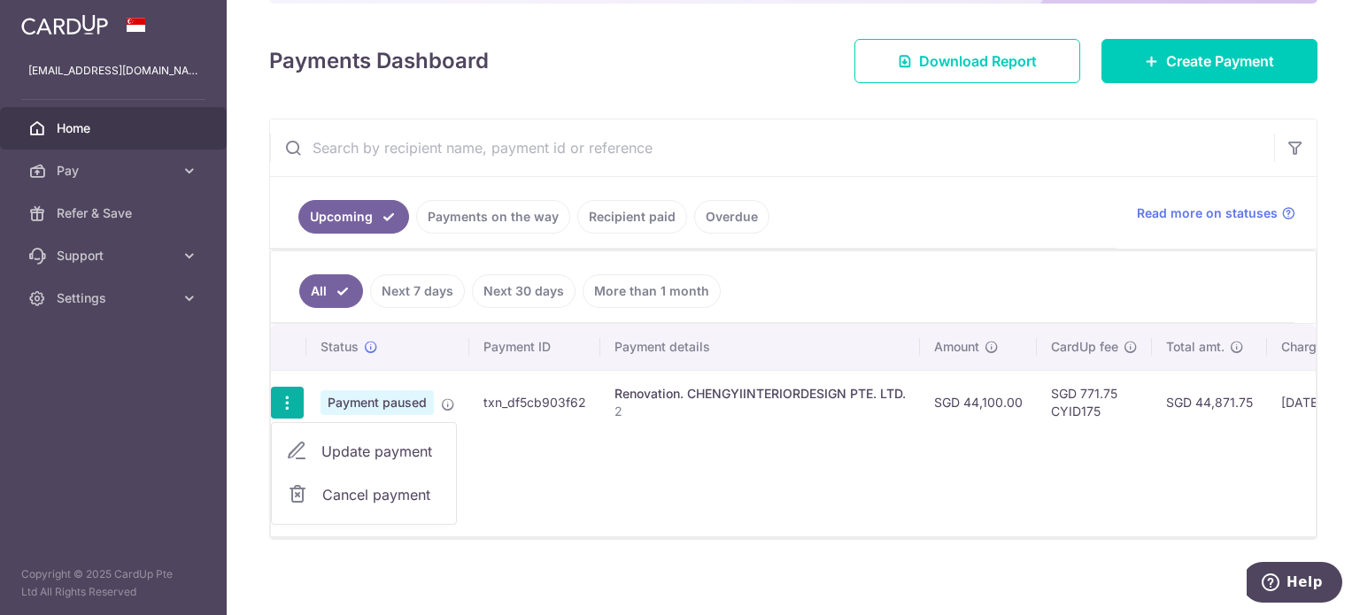
click at [829, 475] on div "Status Payment ID Payment details Amount CardUp fee Total amt. Charge date Due …" at bounding box center [793, 430] width 1045 height 212
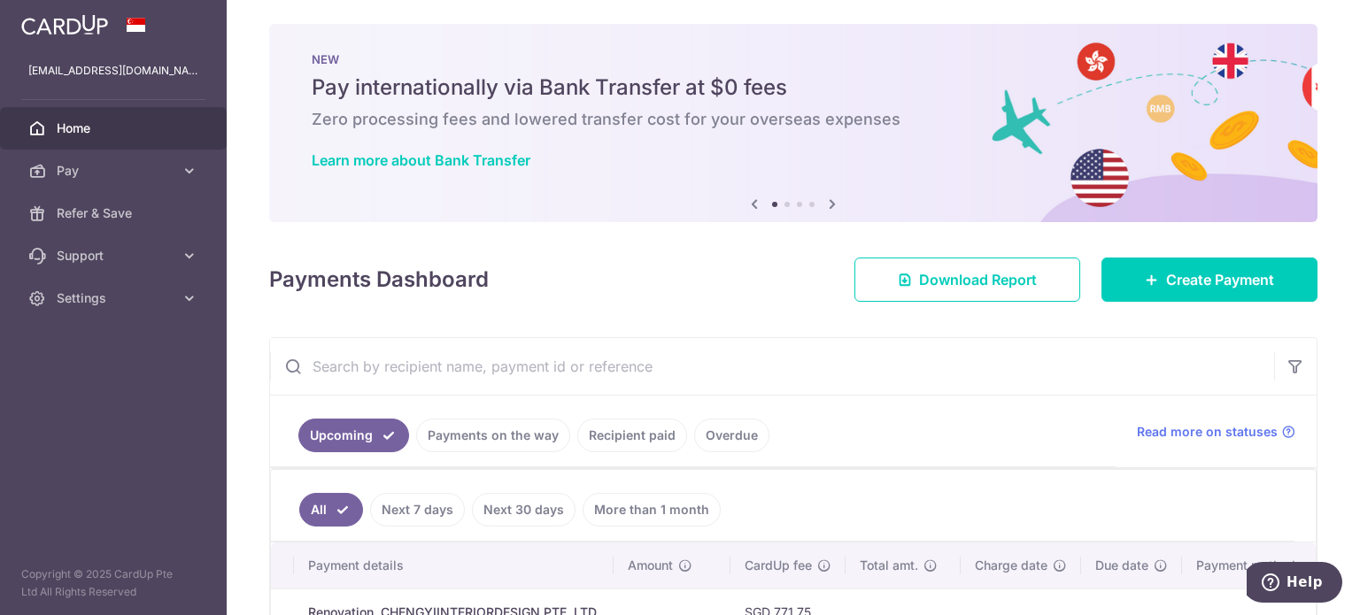
scroll to position [0, 0]
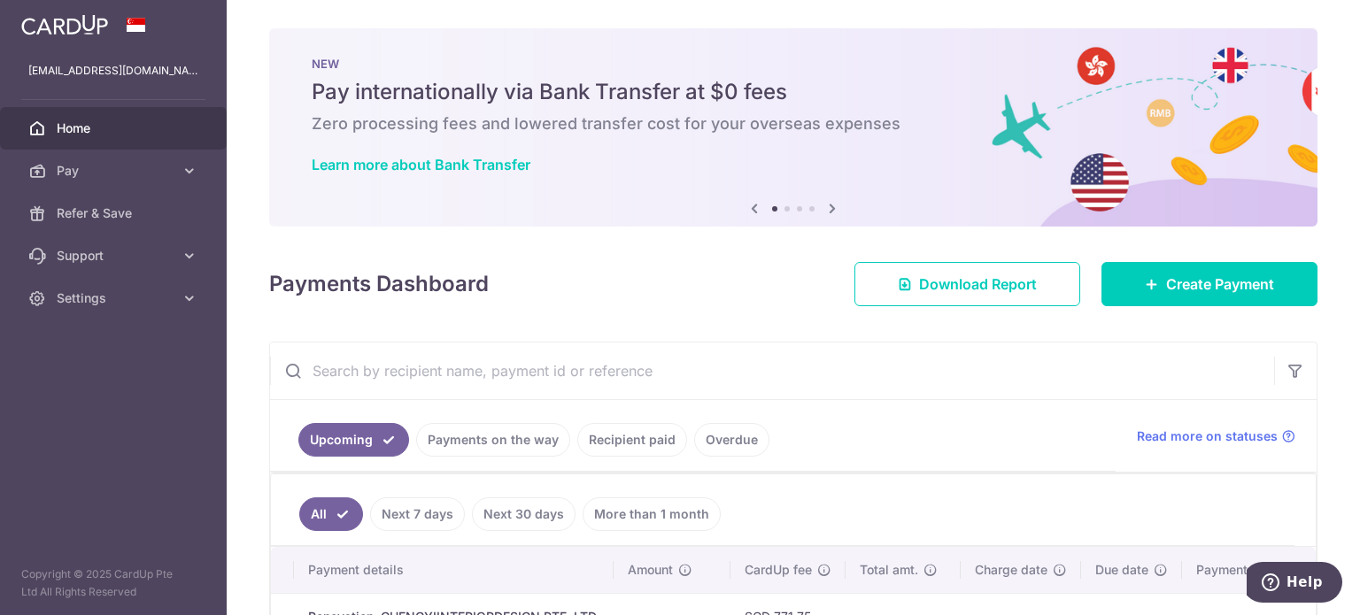
click at [58, 126] on span "Home" at bounding box center [115, 128] width 117 height 18
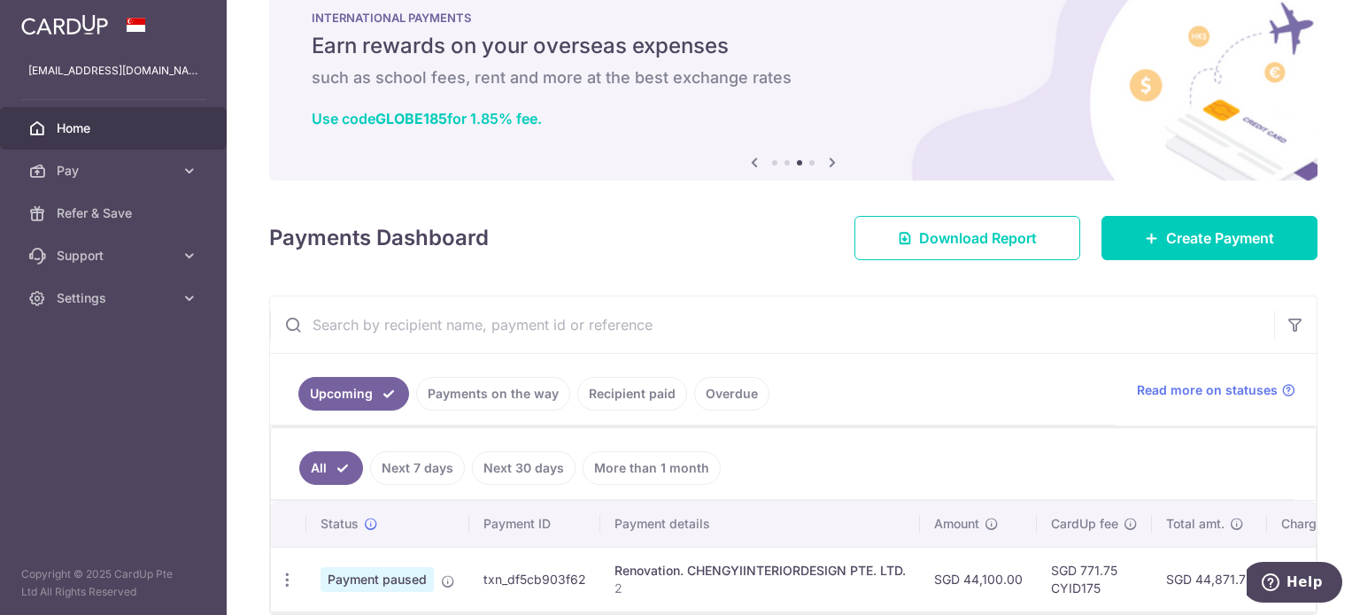
scroll to position [135, 0]
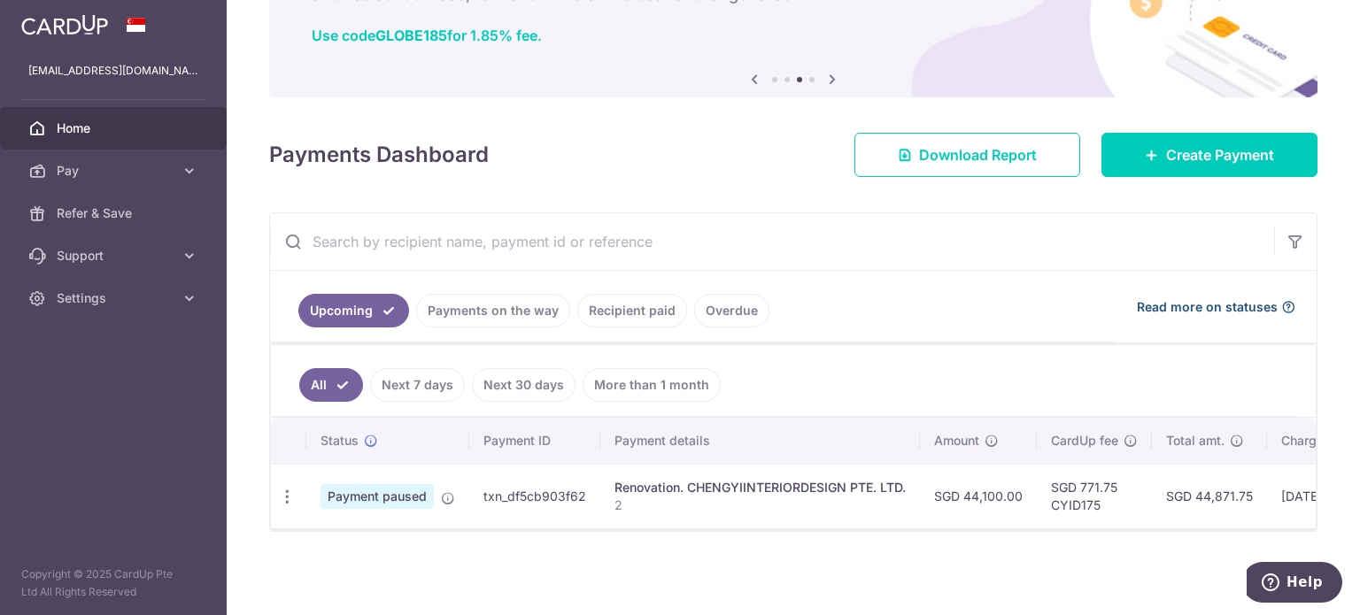
click at [1201, 298] on span "Read more on statuses" at bounding box center [1207, 307] width 141 height 18
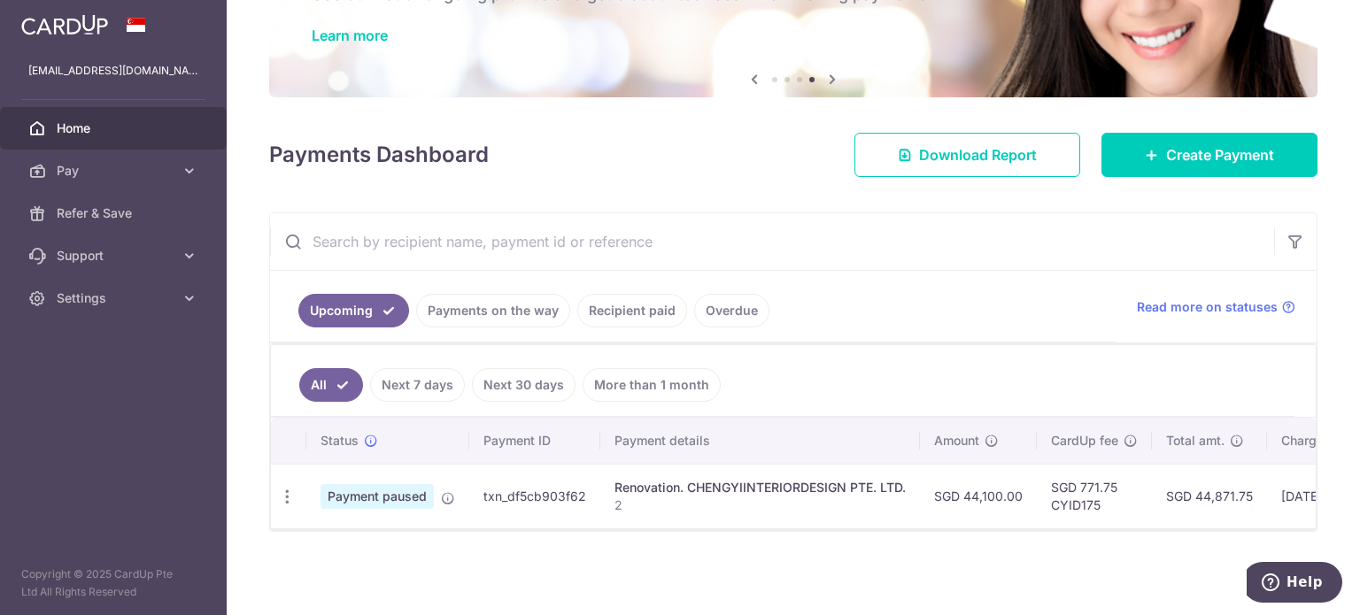
click at [466, 345] on ul "All Next 7 days Next 30 days More than 1 month" at bounding box center [782, 381] width 1023 height 72
click at [464, 300] on link "Payments on the way" at bounding box center [493, 311] width 154 height 34
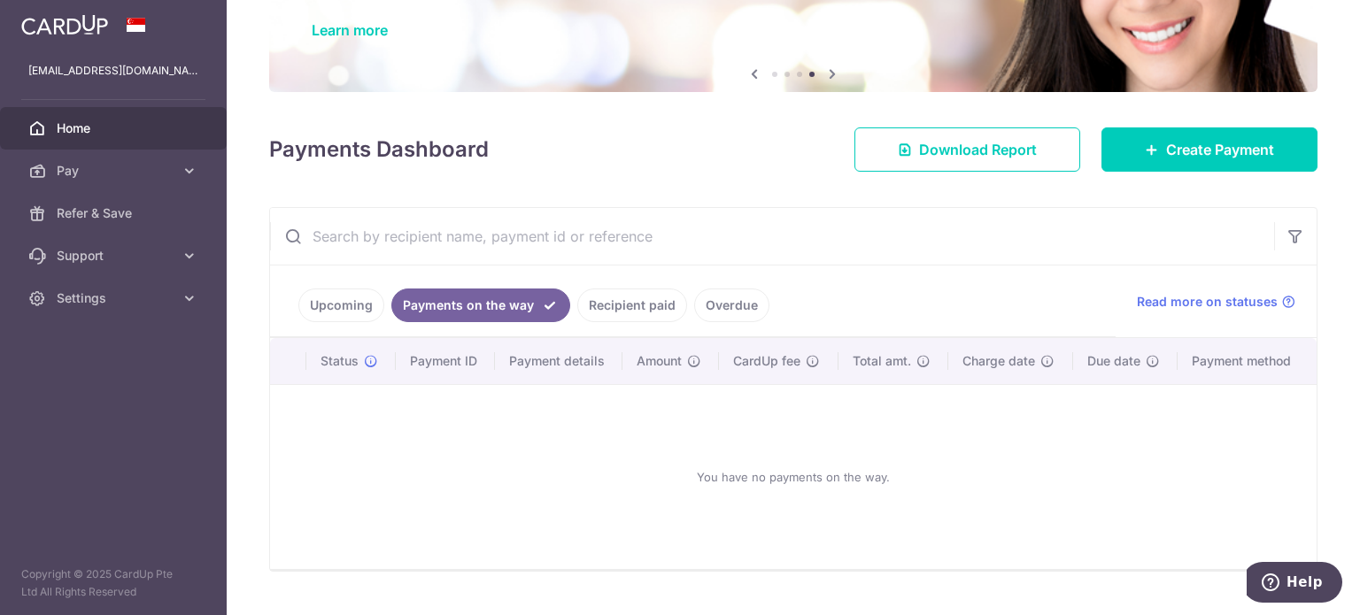
click at [391, 311] on link "Payments on the way" at bounding box center [480, 306] width 179 height 34
click at [336, 311] on link "Upcoming" at bounding box center [341, 306] width 86 height 34
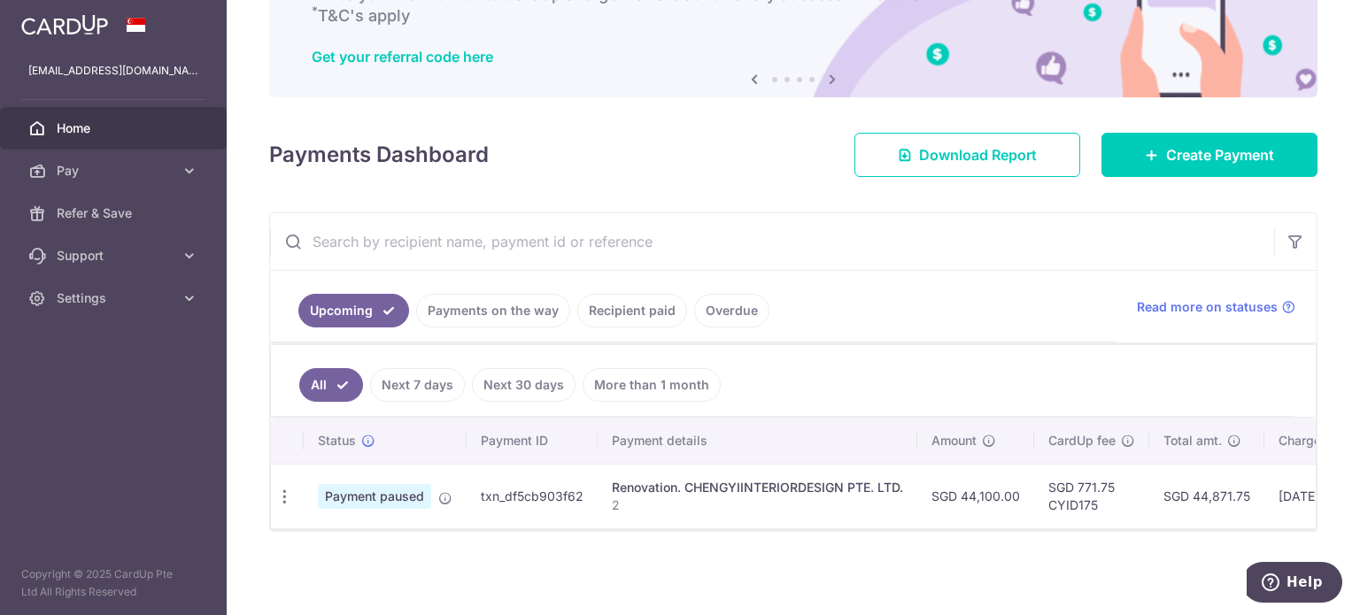
scroll to position [0, 0]
click at [282, 490] on icon "button" at bounding box center [287, 497] width 19 height 19
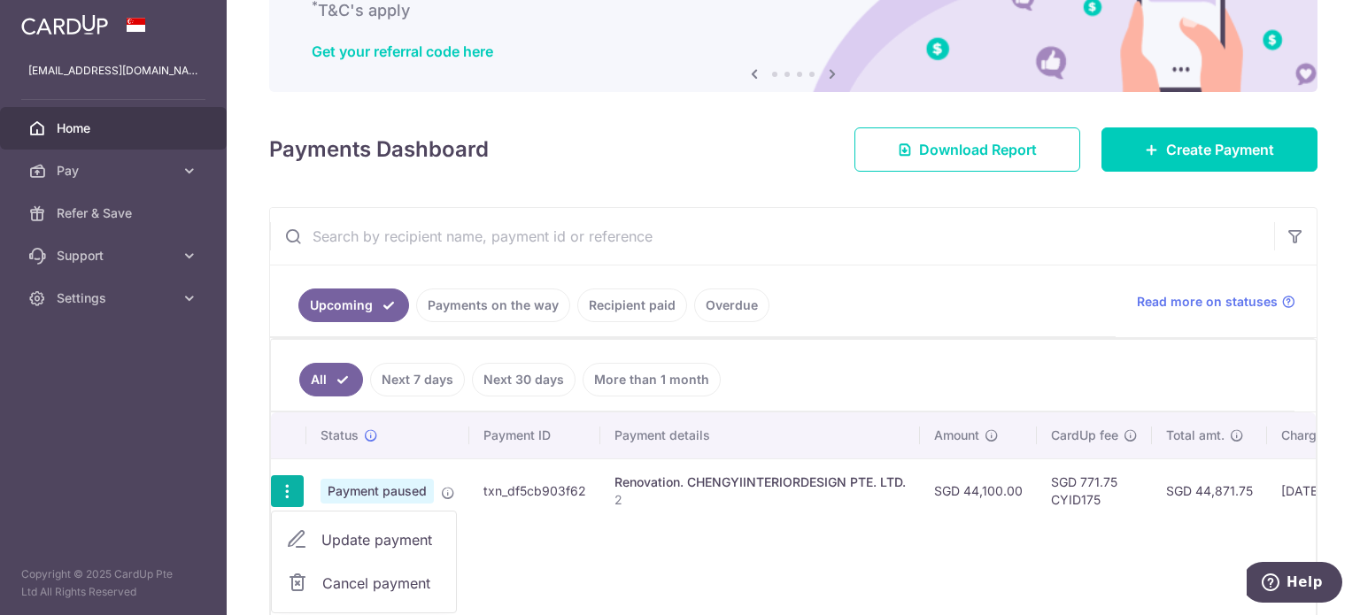
click at [299, 532] on icon at bounding box center [296, 539] width 21 height 21
radio input "true"
type input "44,100.00"
type input "[DATE]"
type input "2"
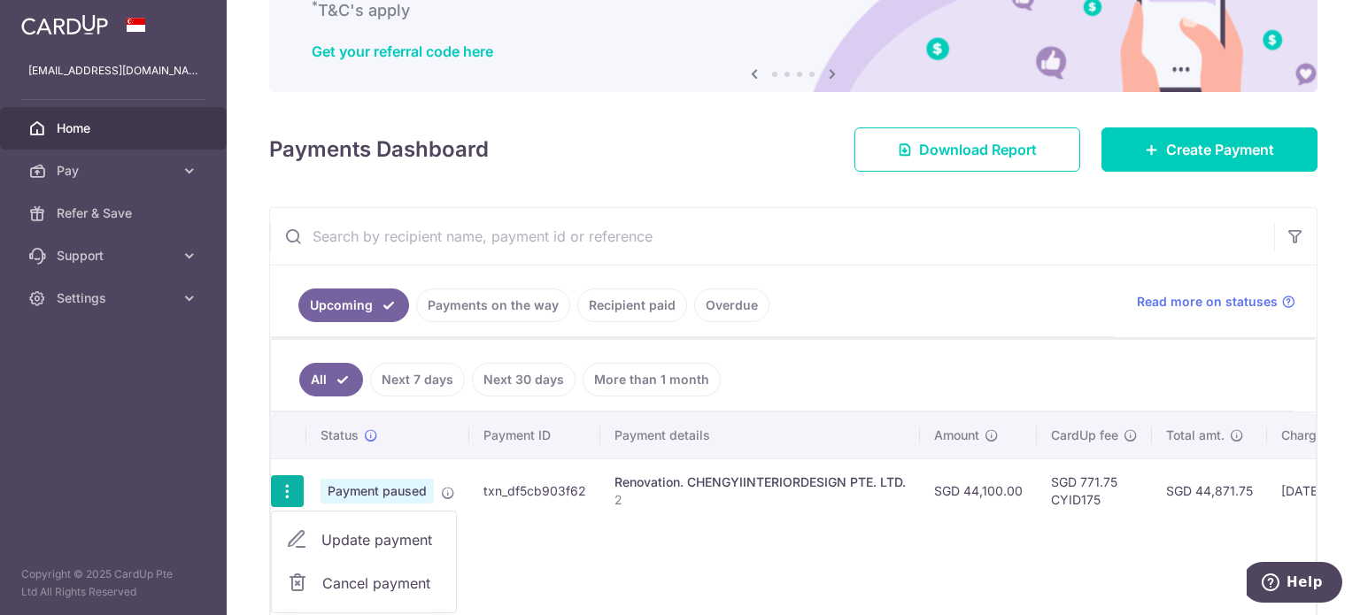
type input "3"
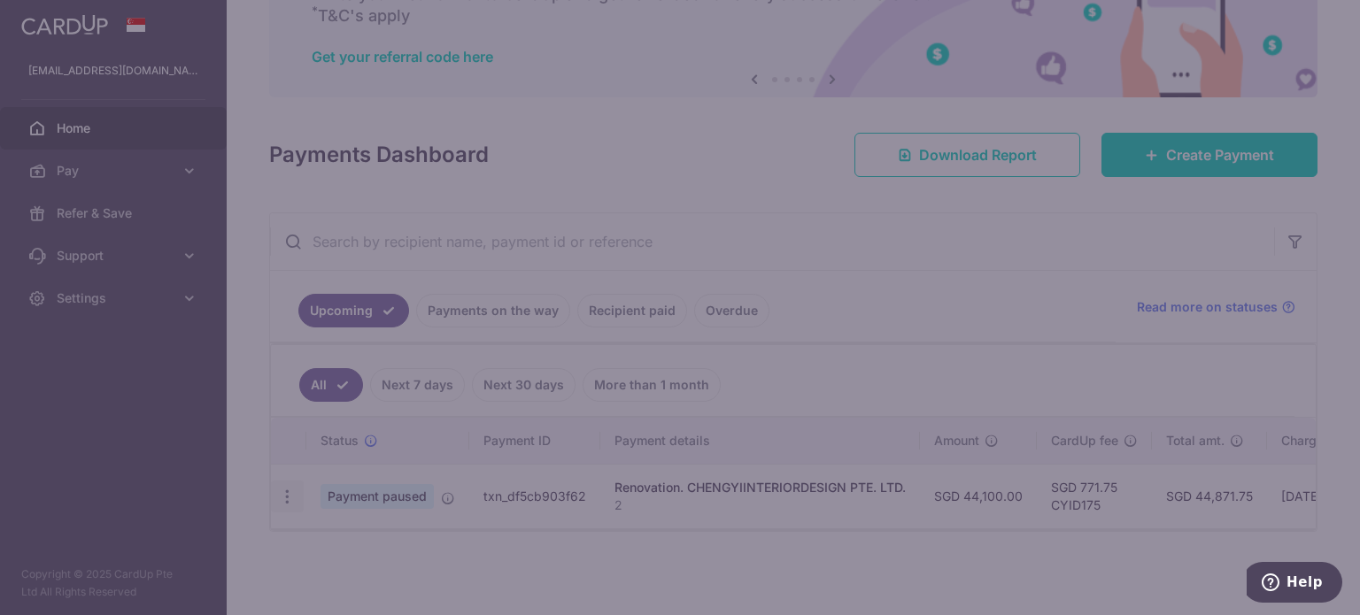
type input "CYID175"
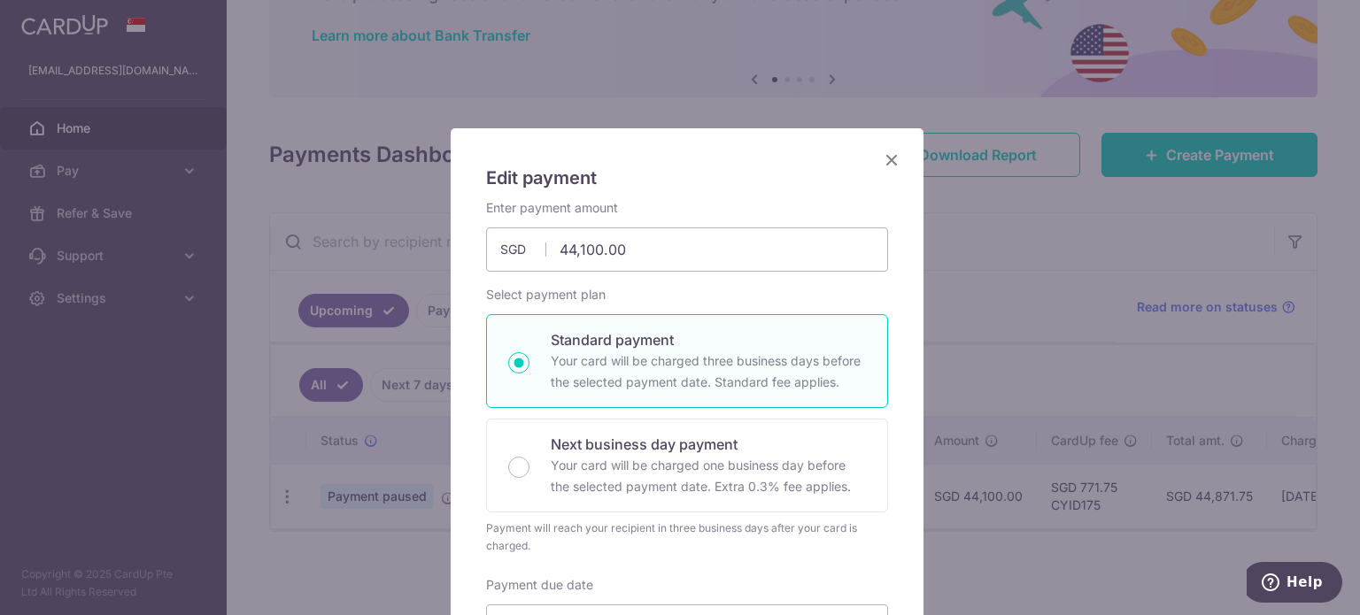
click at [889, 162] on icon "Close" at bounding box center [891, 160] width 21 height 22
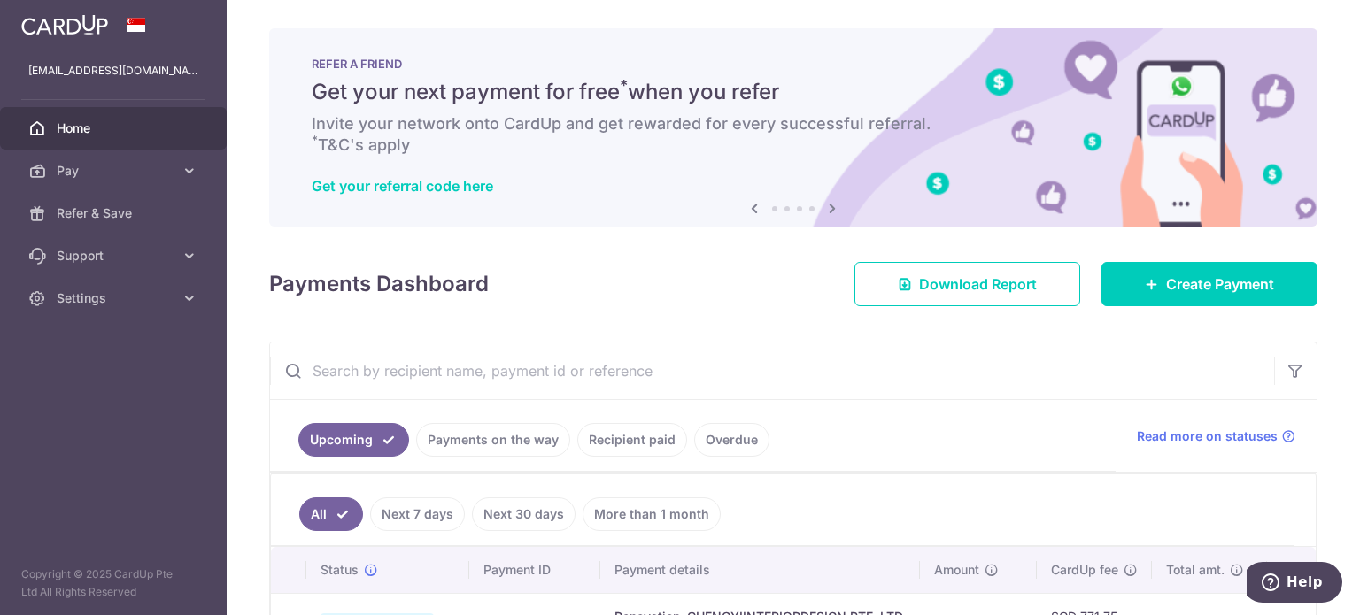
scroll to position [135, 0]
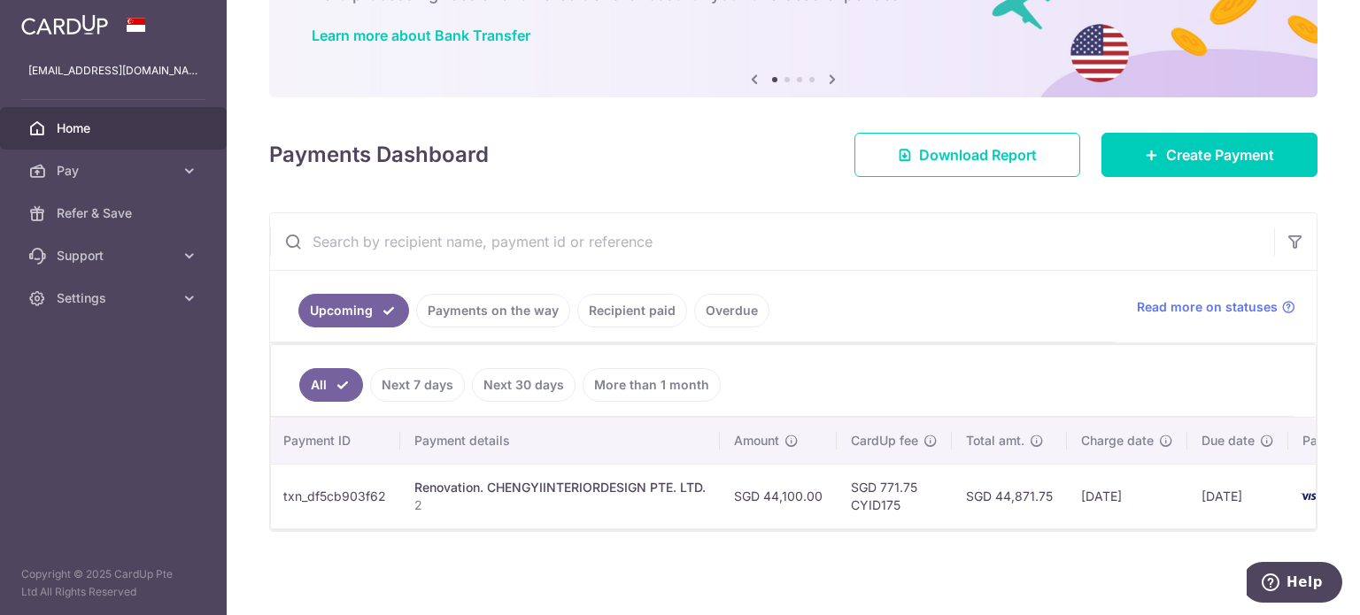
scroll to position [46, 0]
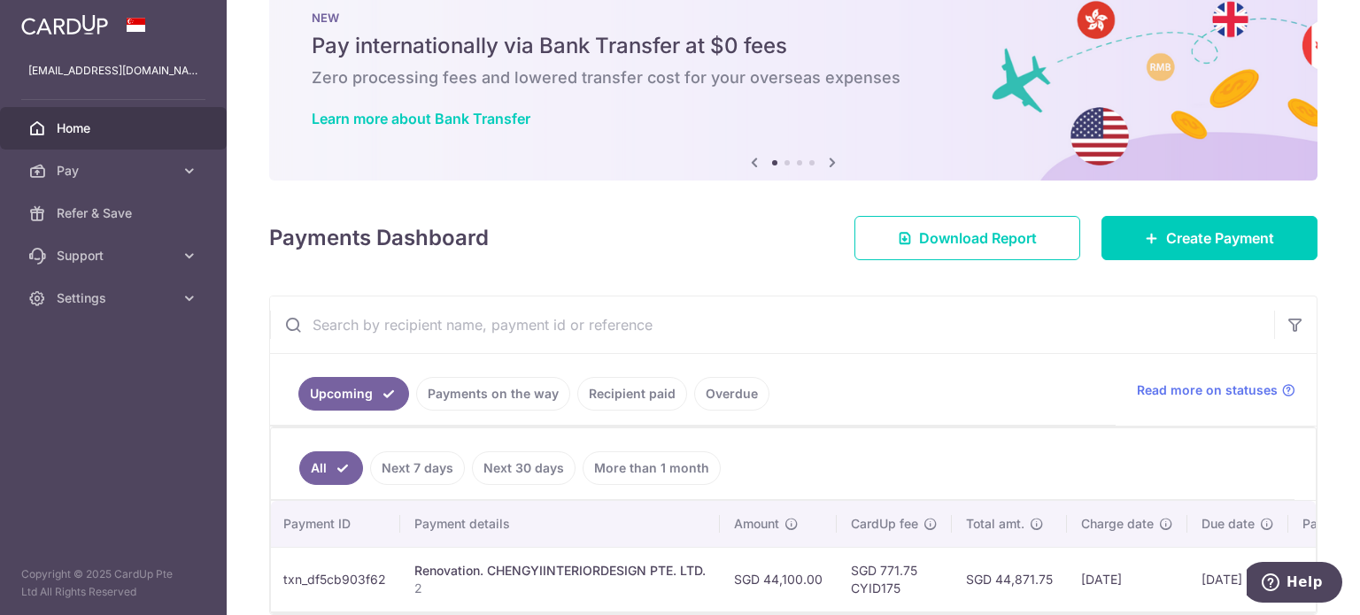
click at [474, 389] on link "Payments on the way" at bounding box center [493, 394] width 154 height 34
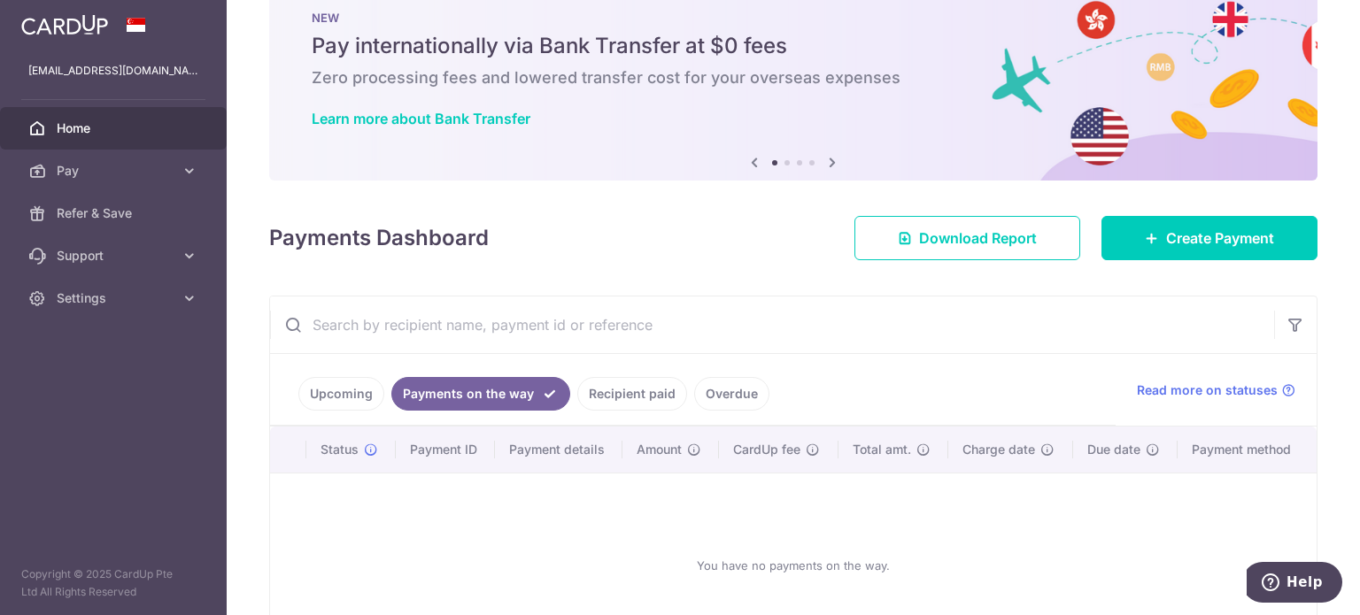
click at [374, 387] on link "Upcoming" at bounding box center [341, 394] width 86 height 34
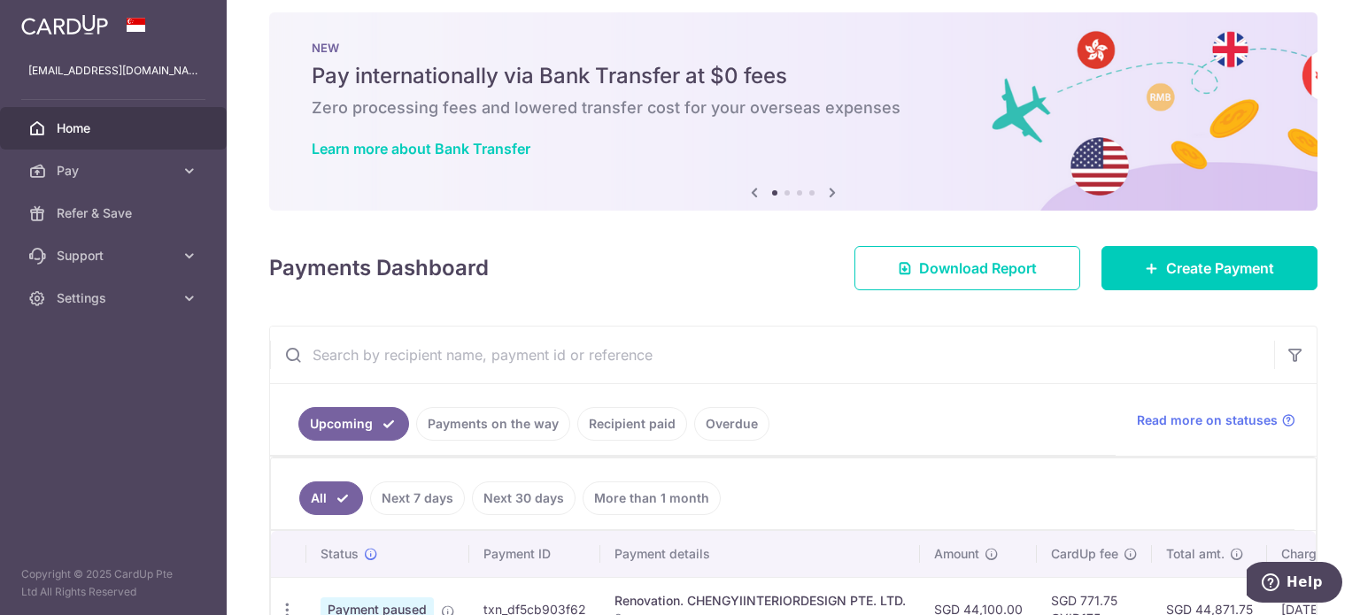
scroll to position [0, 0]
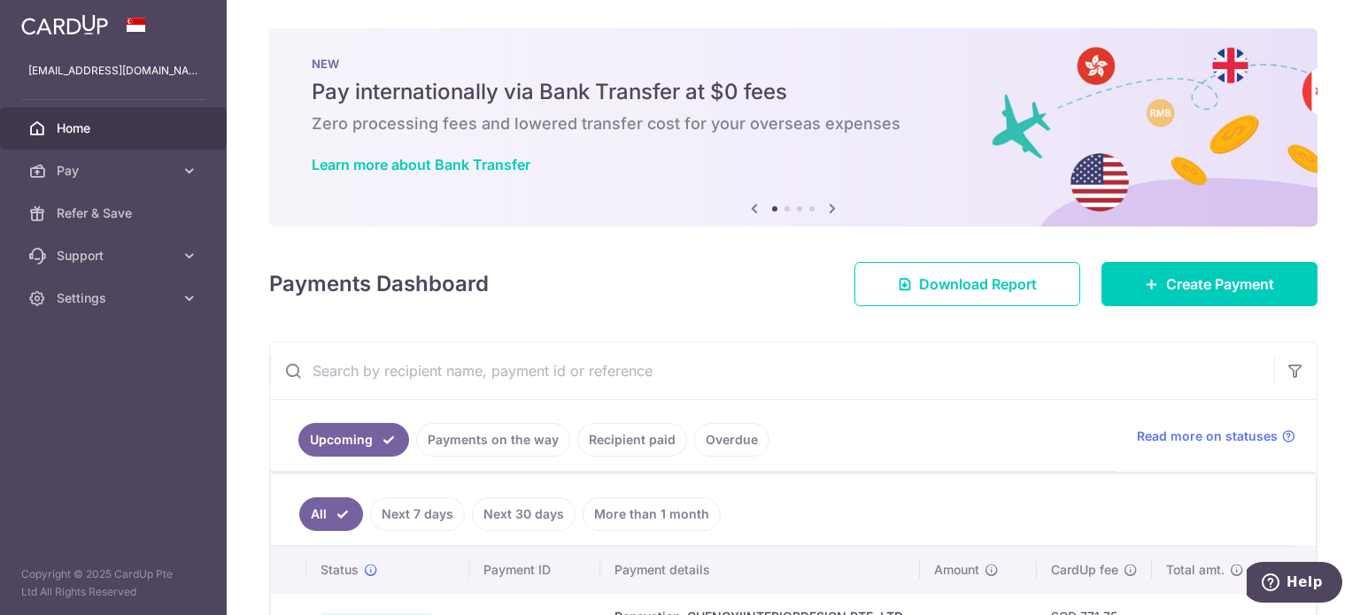
click at [591, 261] on div "Payments Dashboard Download Report Create Payment" at bounding box center [793, 280] width 1048 height 51
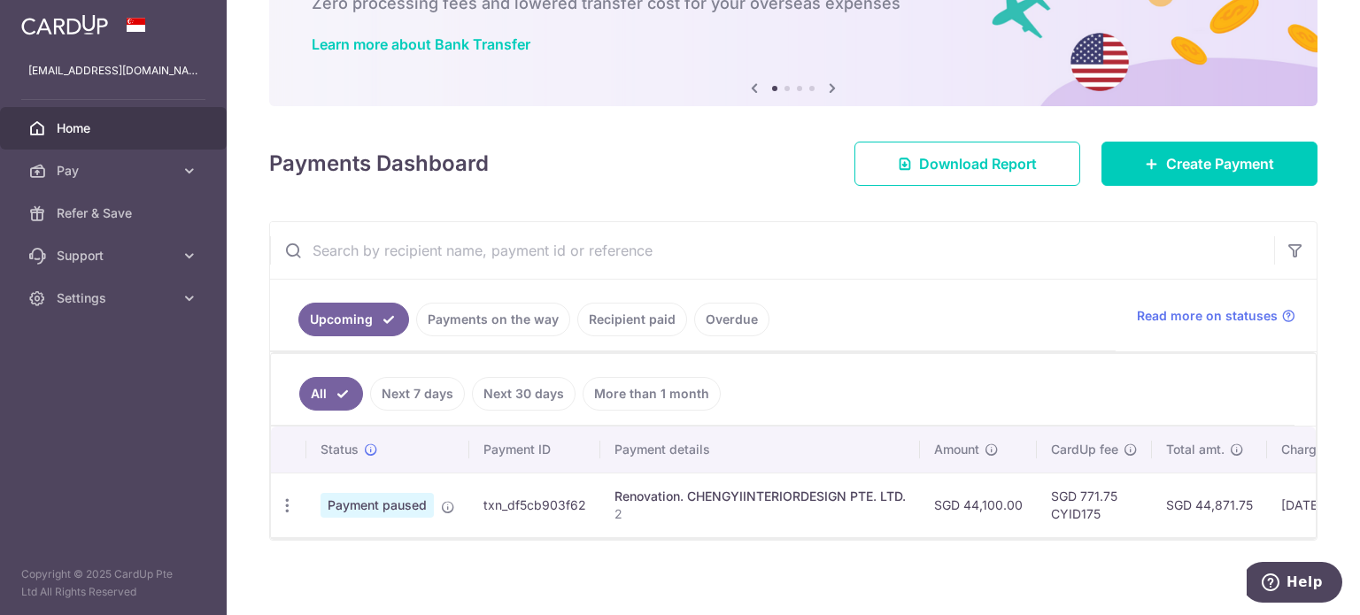
scroll to position [135, 0]
